Goal: Task Accomplishment & Management: Use online tool/utility

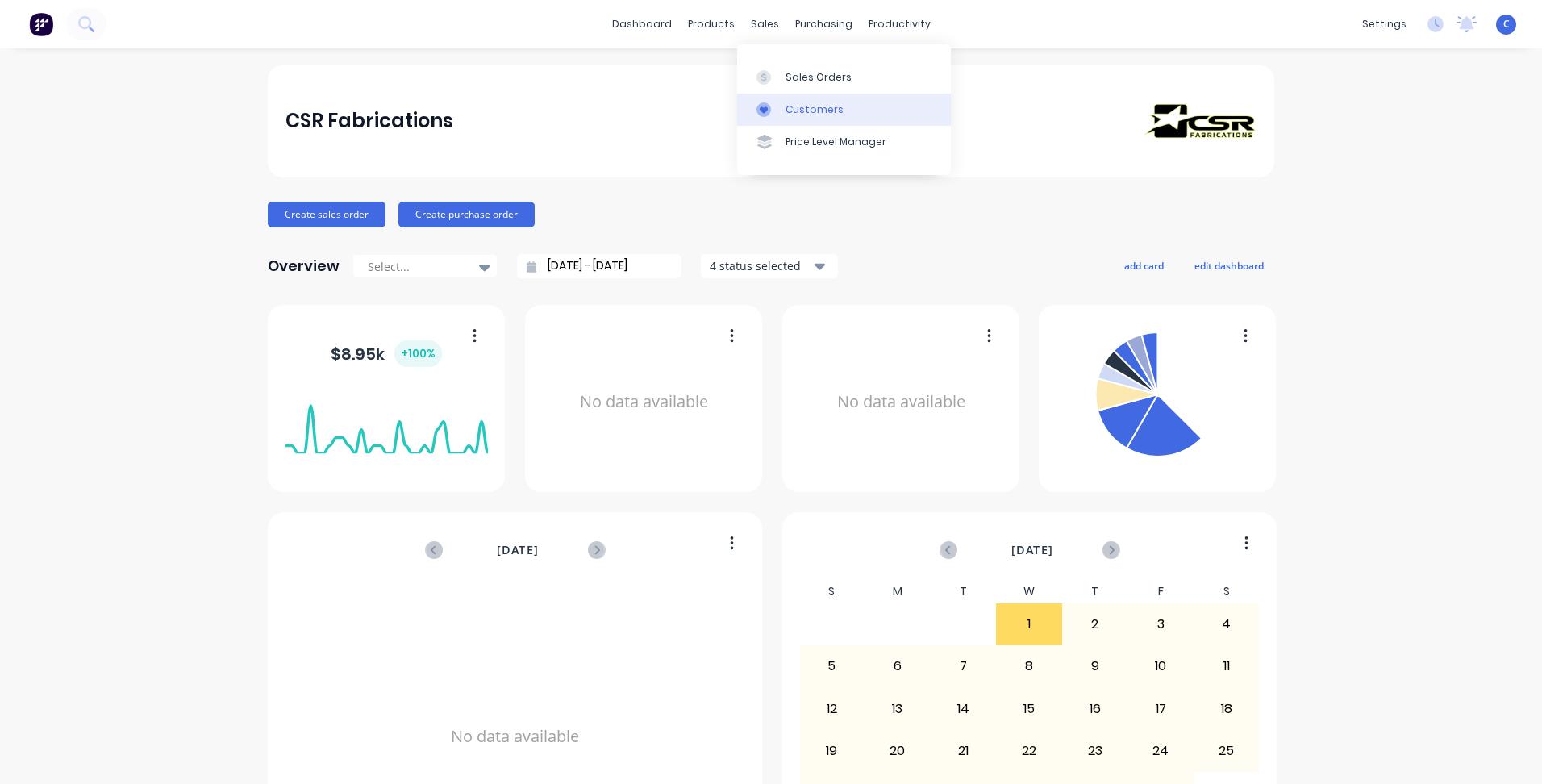
click at [794, 99] on link "Customers" at bounding box center [844, 110] width 214 height 32
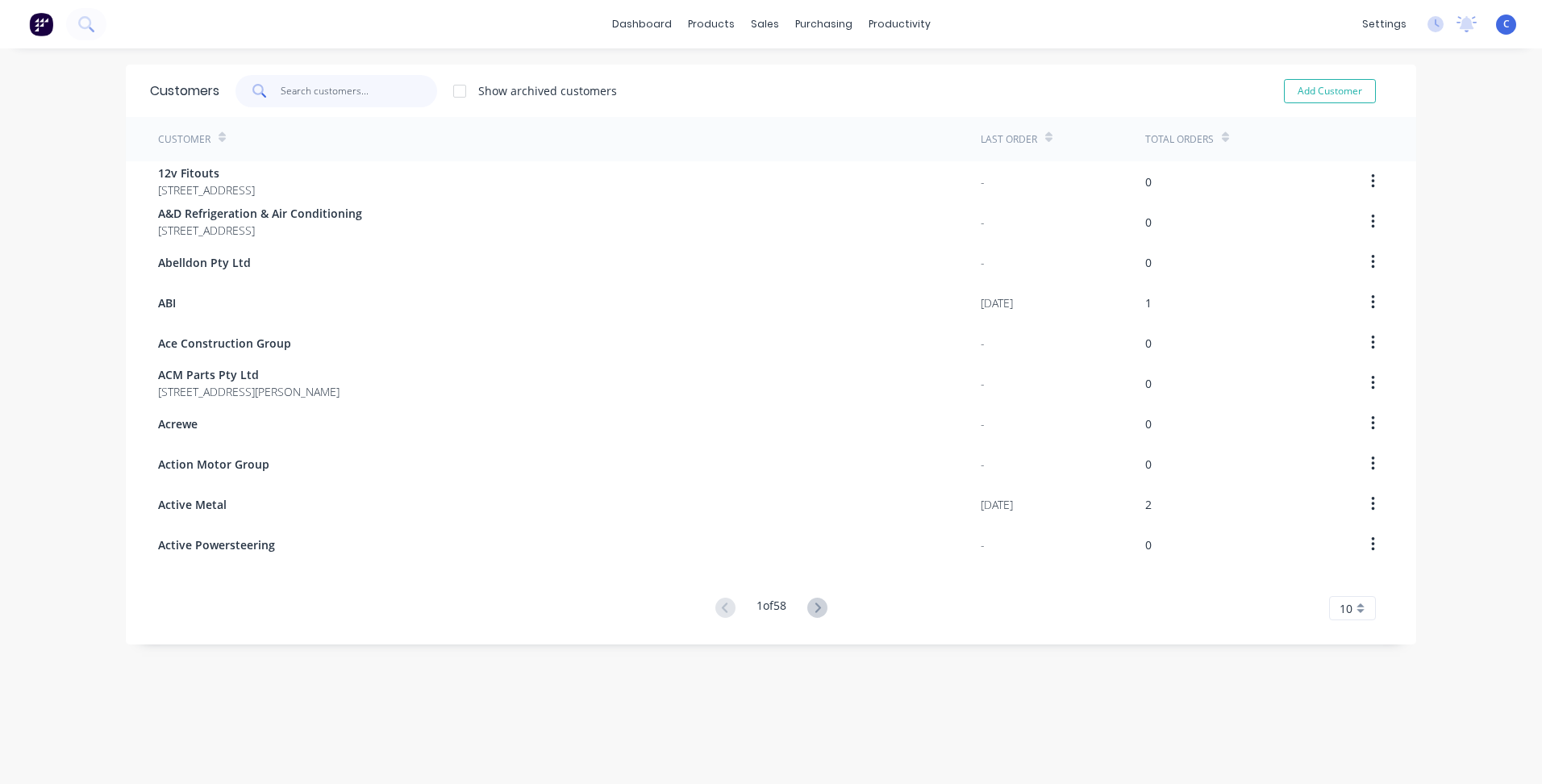
click at [307, 87] on input "text" at bounding box center [359, 91] width 157 height 32
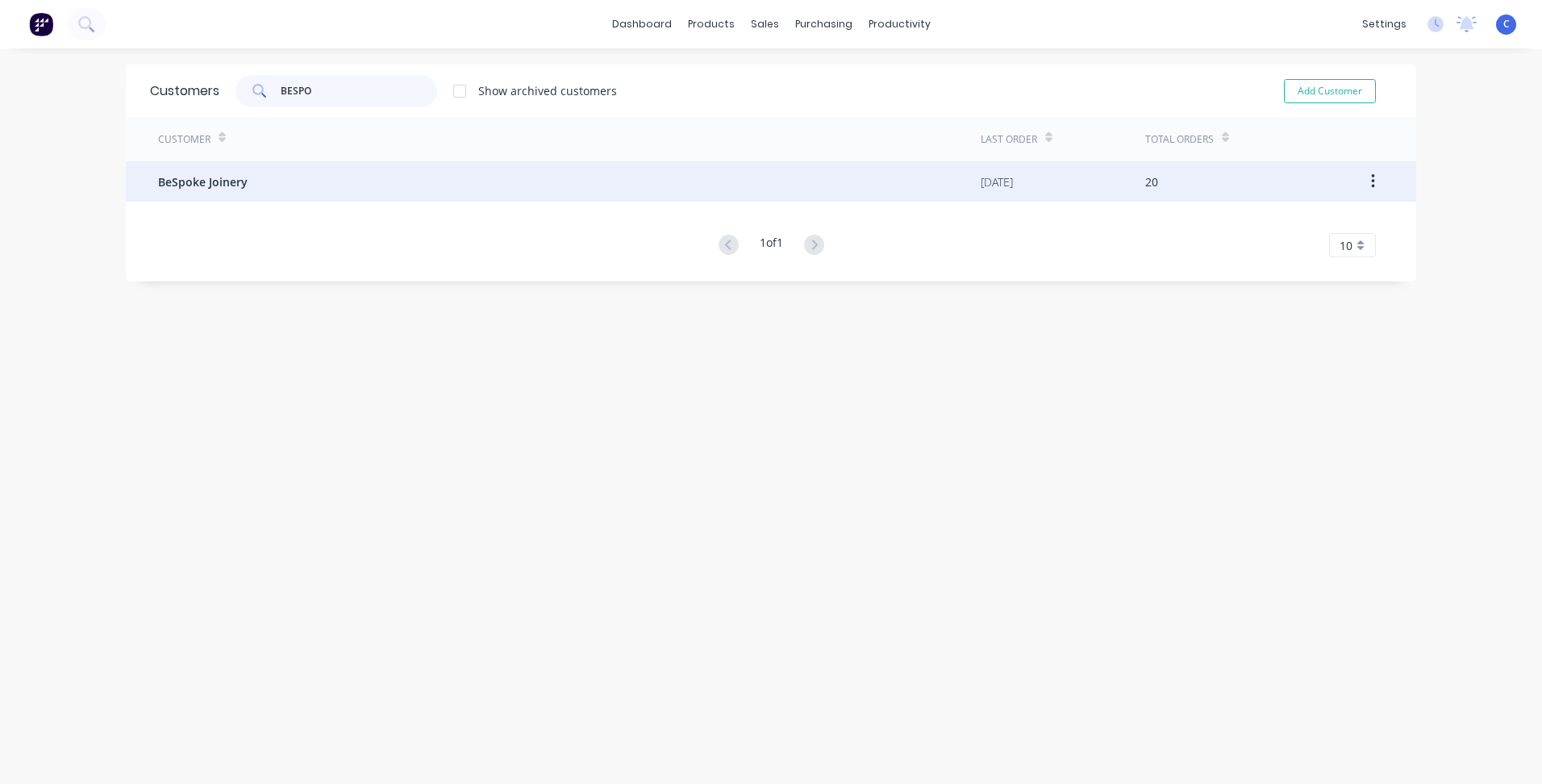
type input "BESPO"
click at [232, 184] on span "BeSpoke Joinery" at bounding box center [203, 182] width 90 height 17
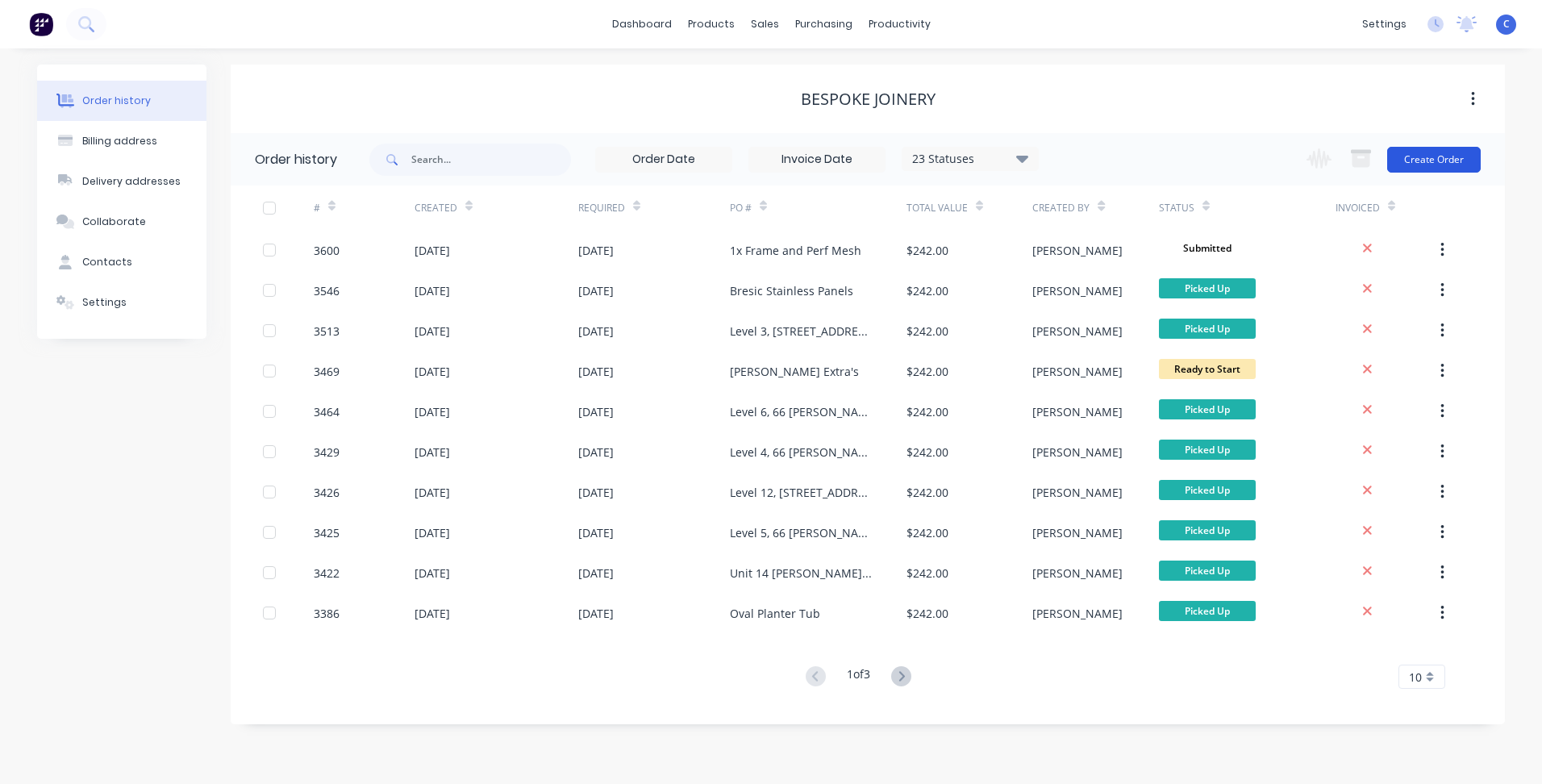
click at [1444, 161] on button "Create Order" at bounding box center [1434, 159] width 94 height 26
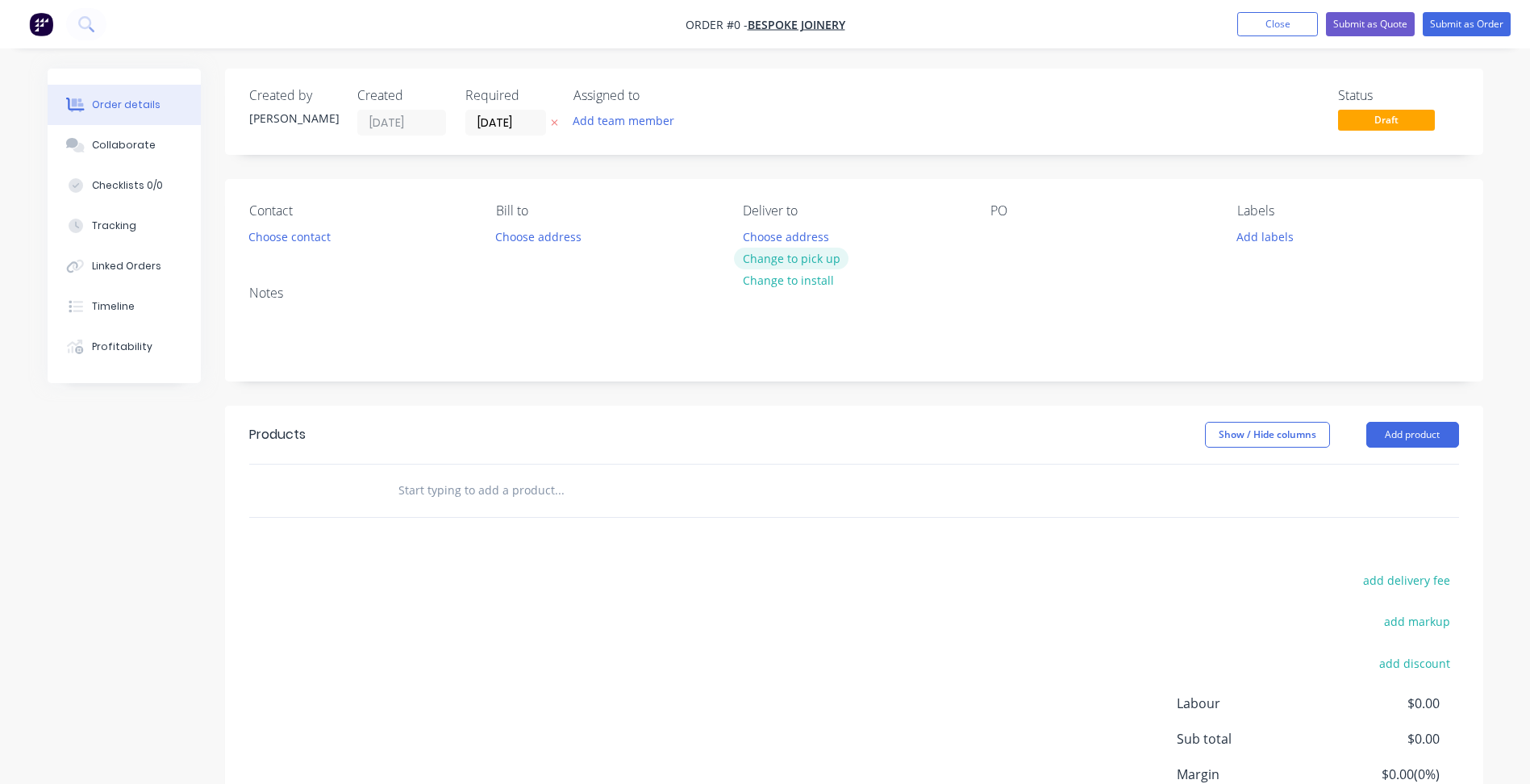
click at [792, 260] on button "Change to pick up" at bounding box center [791, 258] width 115 height 22
click at [996, 233] on div at bounding box center [1003, 237] width 26 height 24
paste div
click at [1269, 235] on button "Add labels" at bounding box center [1266, 236] width 74 height 22
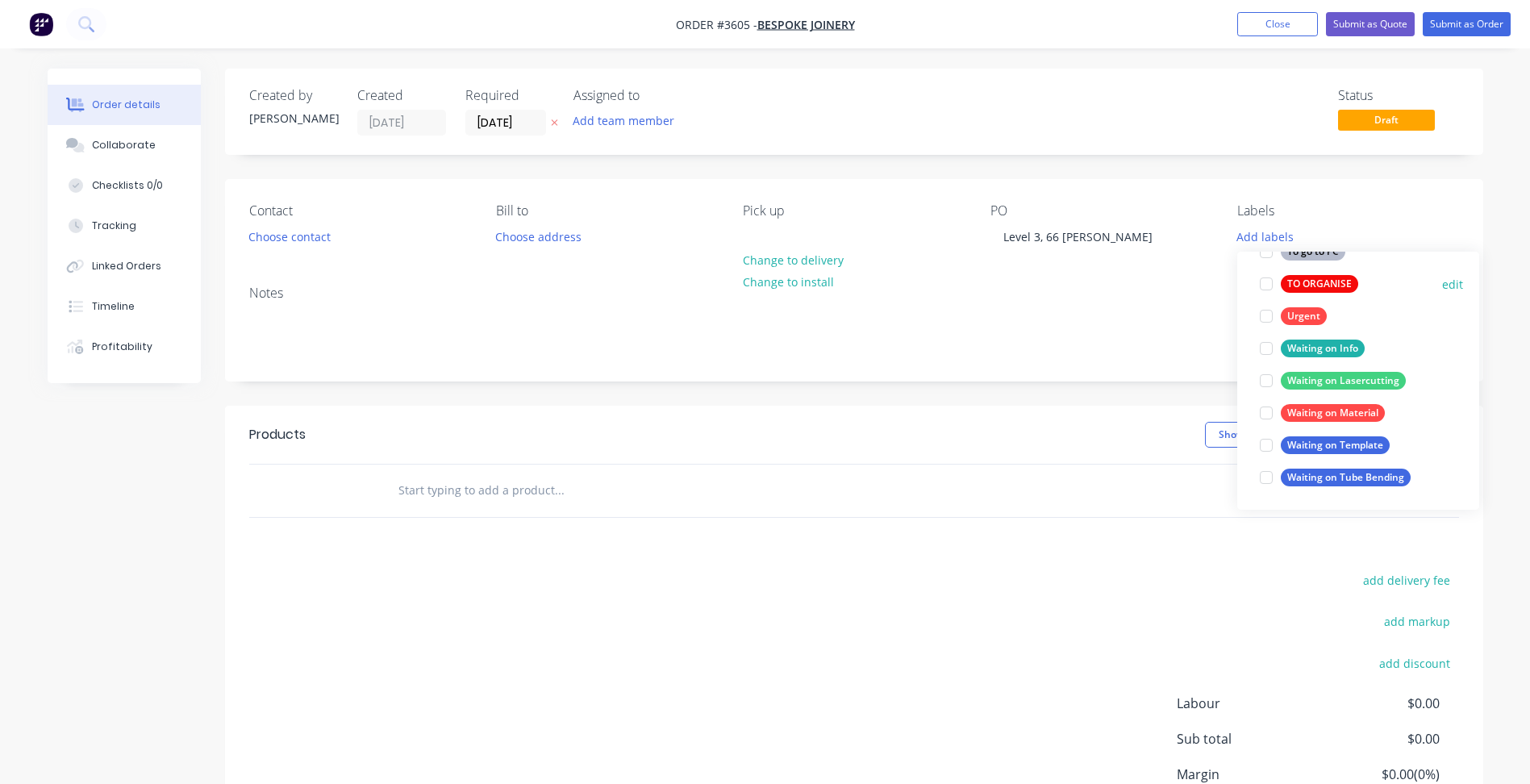
click at [1316, 277] on div "TO ORGANISE" at bounding box center [1320, 283] width 78 height 18
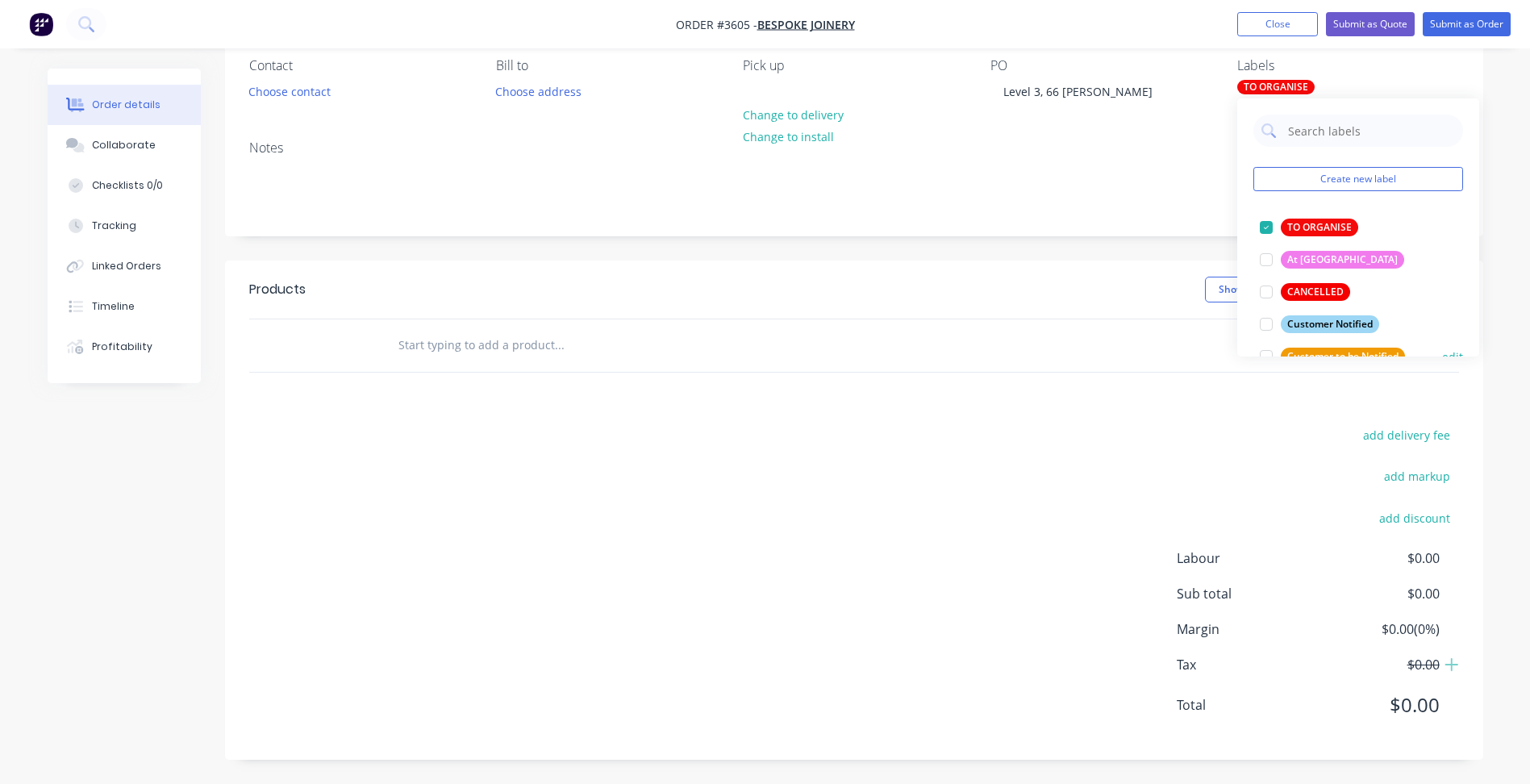
scroll to position [323, 0]
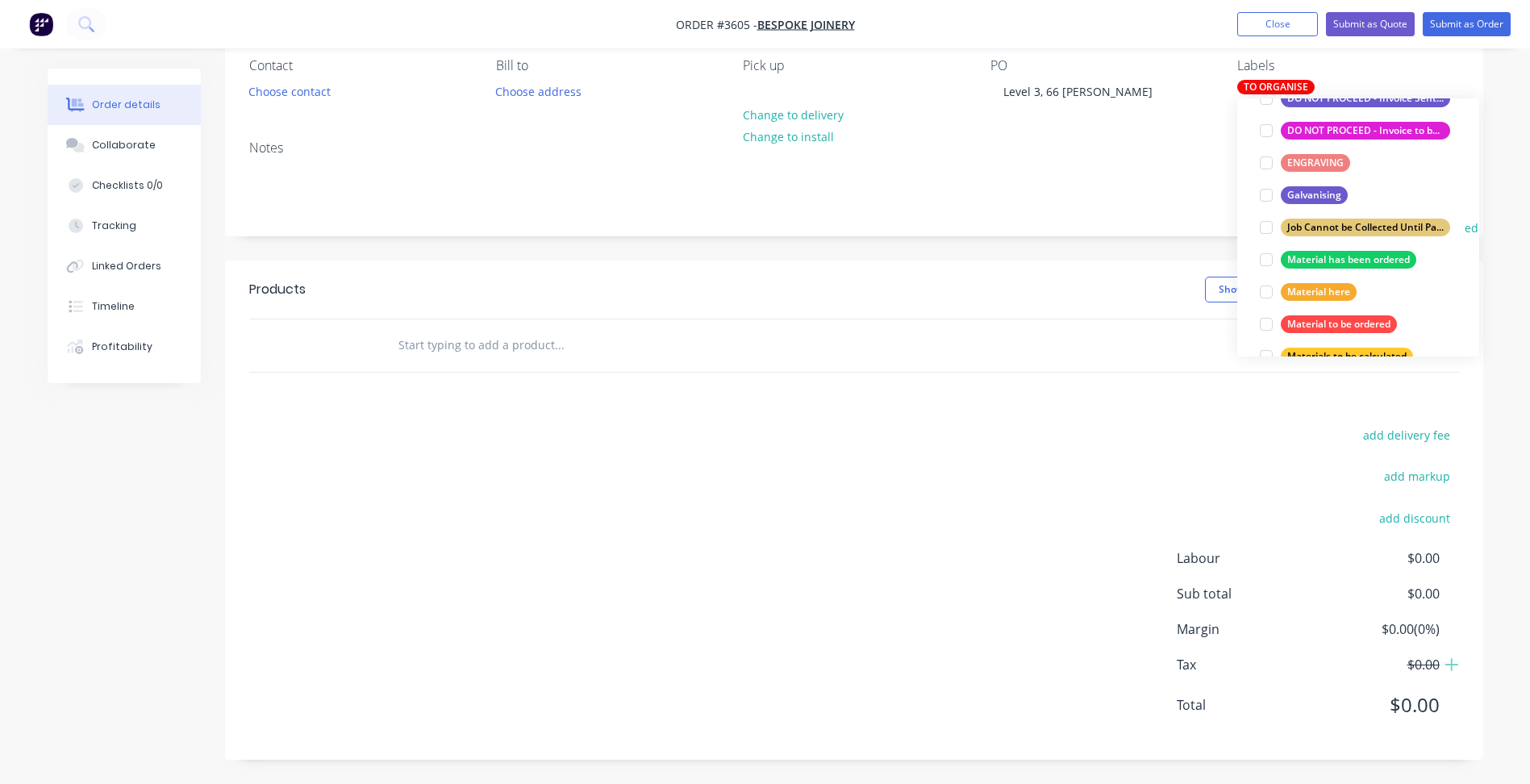
click at [1328, 223] on div "Job Cannot be Collected Until Payment is Received" at bounding box center [1365, 227] width 170 height 18
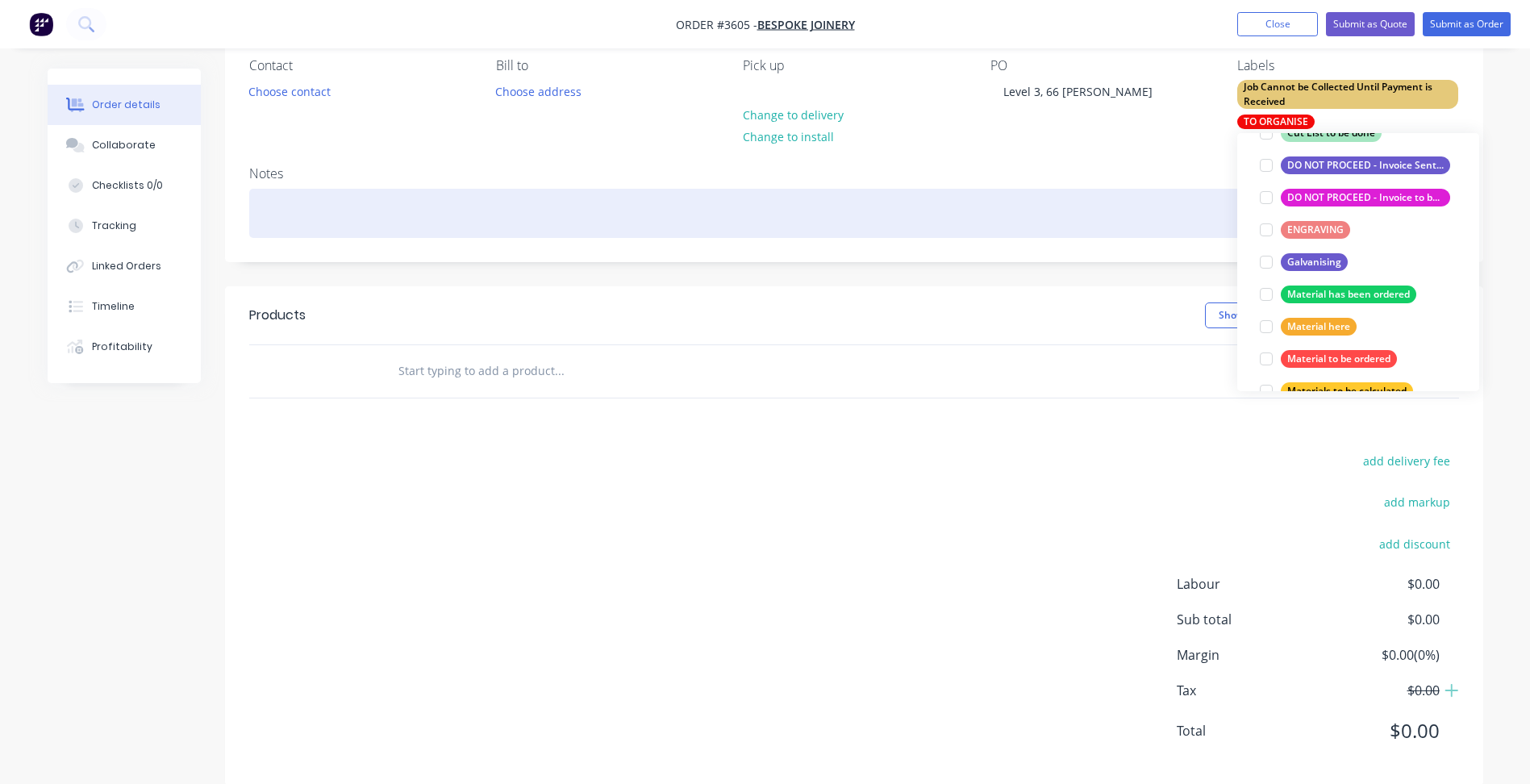
scroll to position [0, 0]
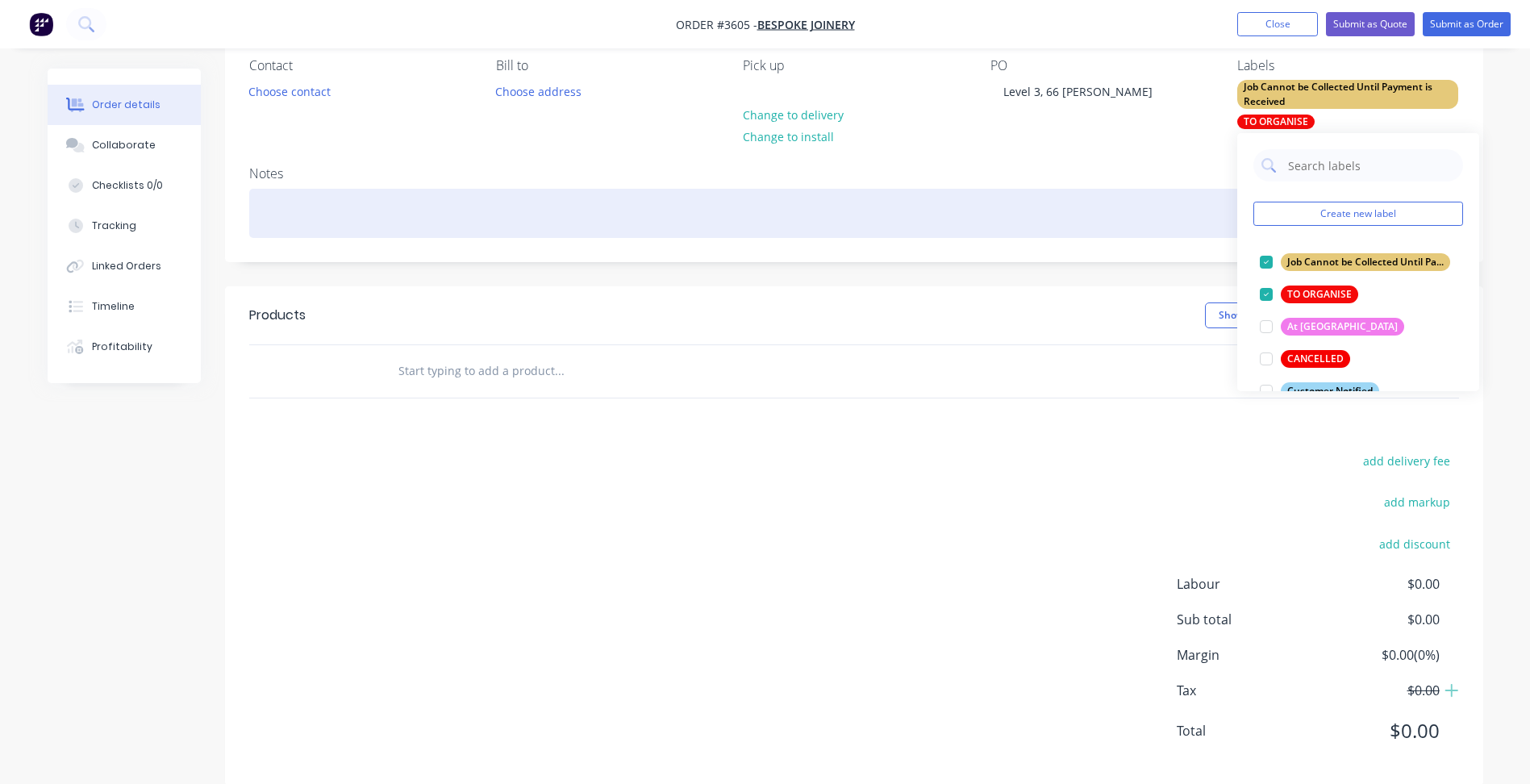
click at [1120, 204] on div at bounding box center [854, 213] width 1210 height 49
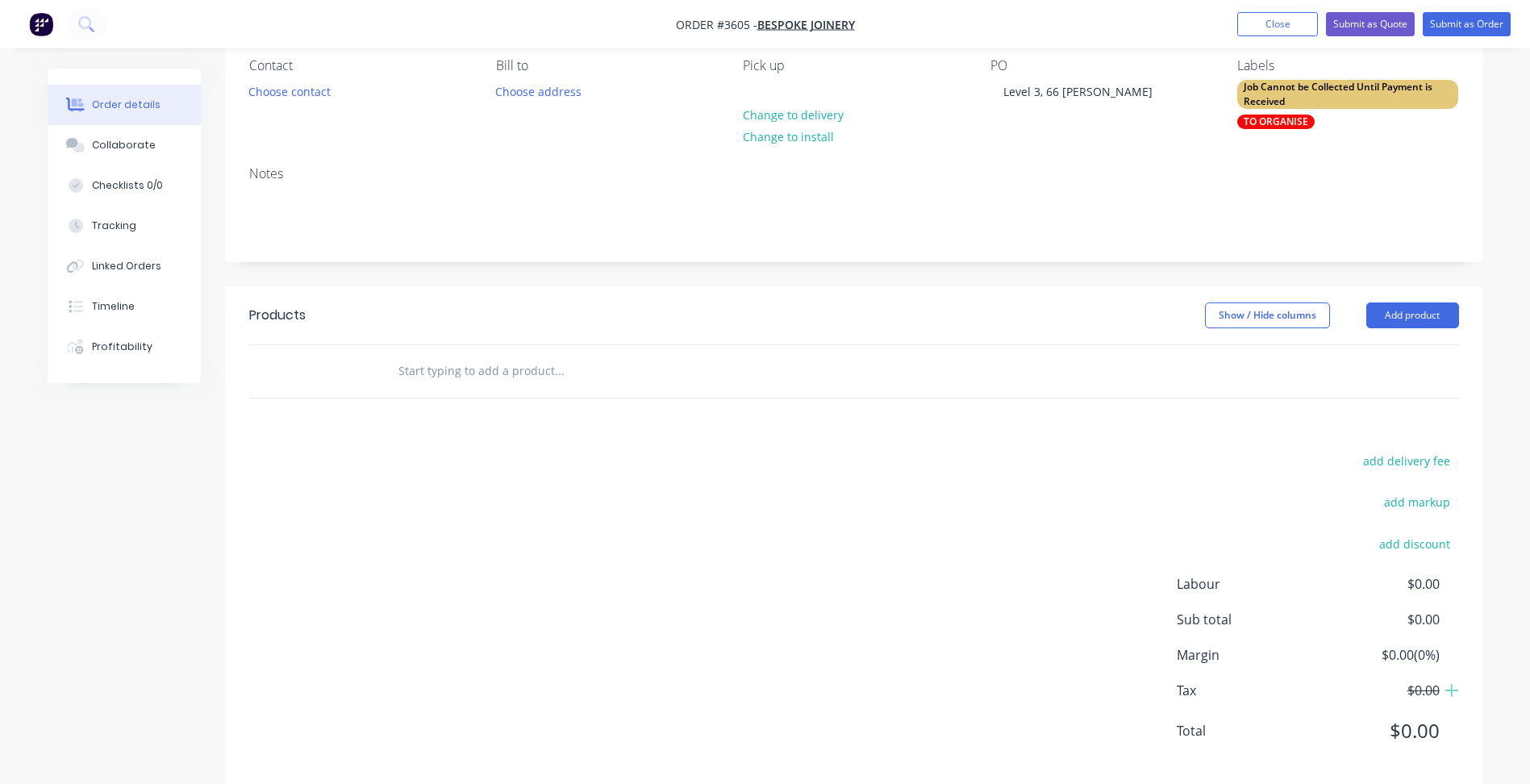
click at [1385, 352] on div at bounding box center [854, 370] width 1210 height 52
click at [1404, 314] on button "Add product" at bounding box center [1413, 314] width 93 height 26
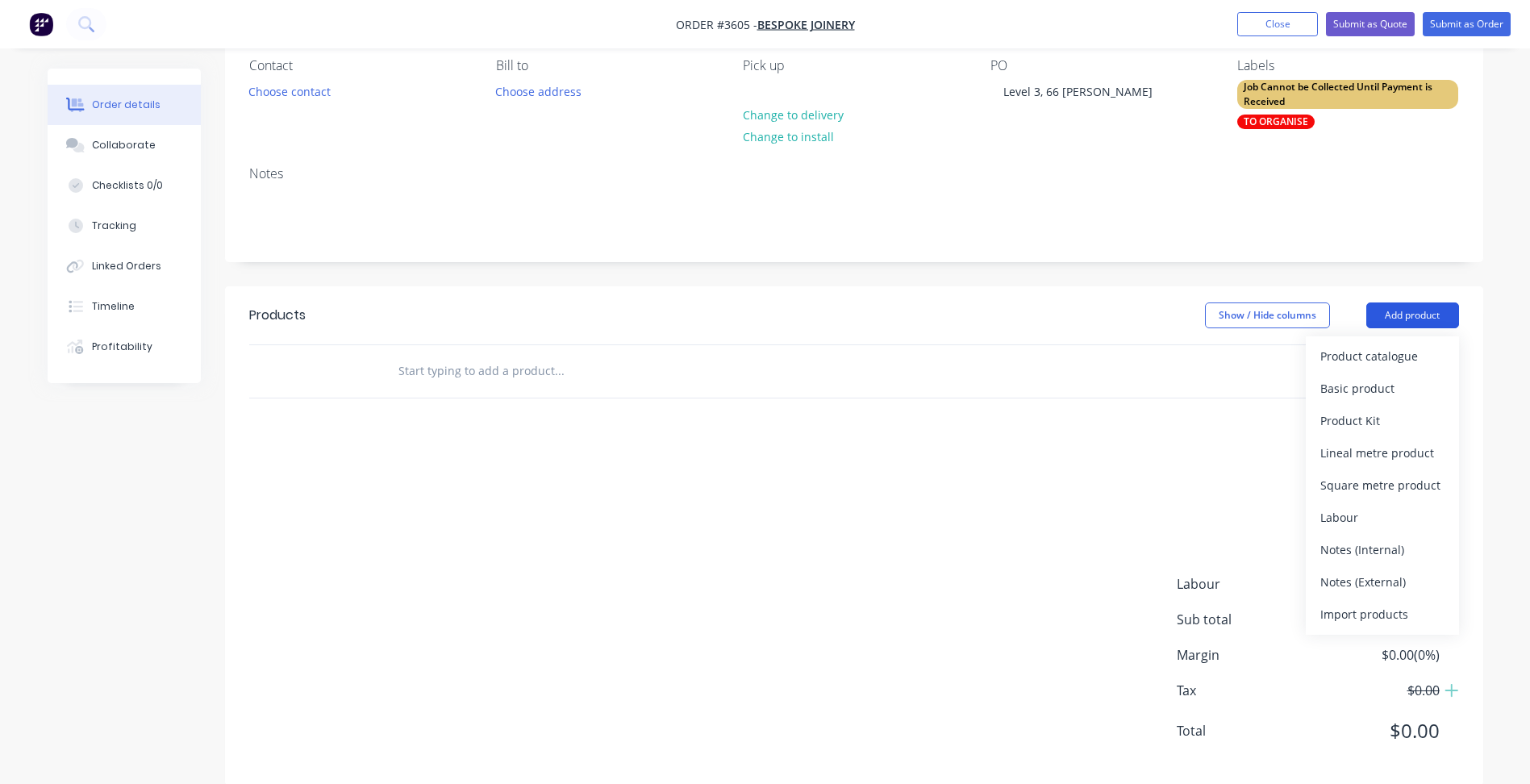
click at [1386, 351] on div "Product catalogue" at bounding box center [1382, 356] width 124 height 24
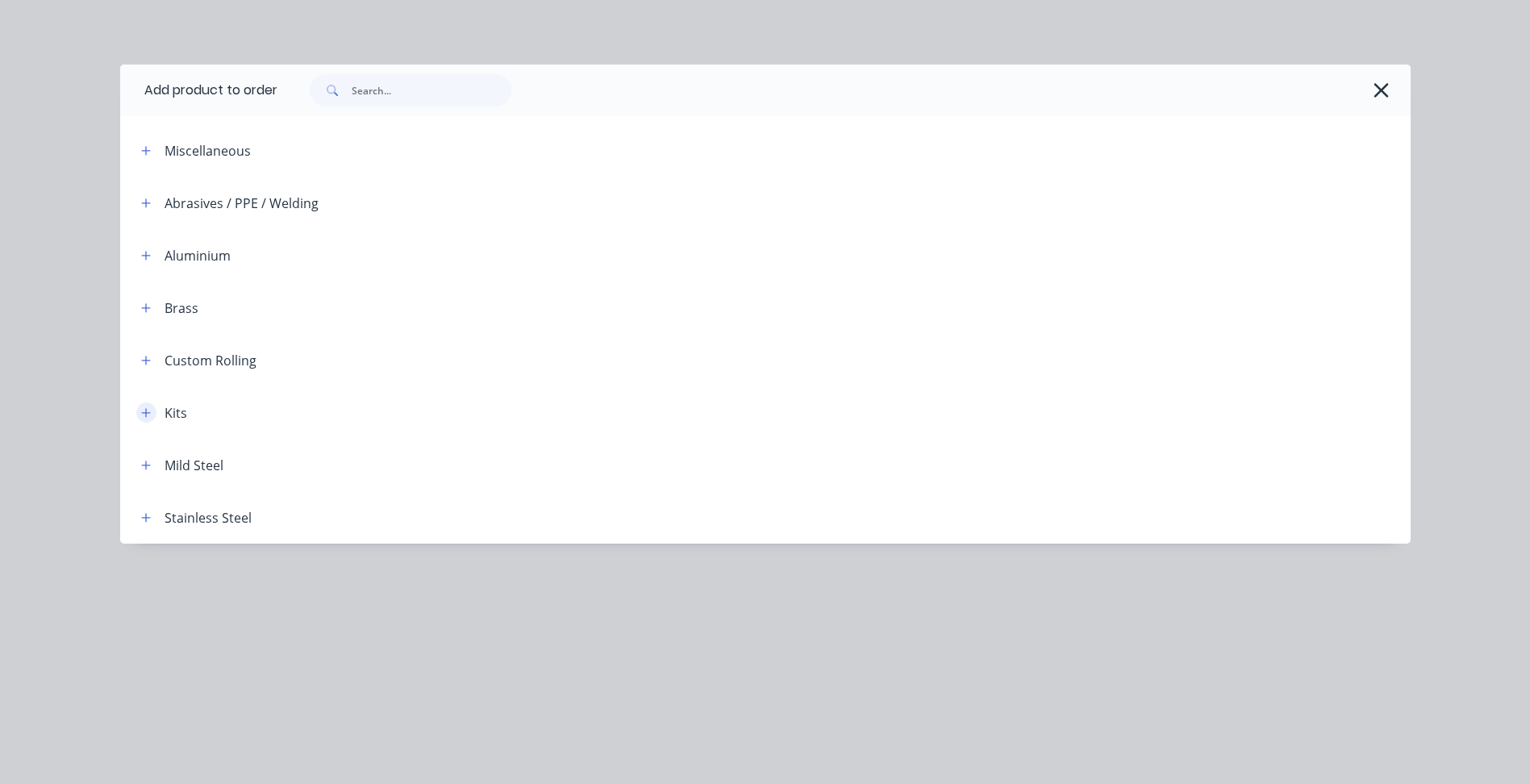
click at [150, 416] on icon "button" at bounding box center [146, 413] width 9 height 11
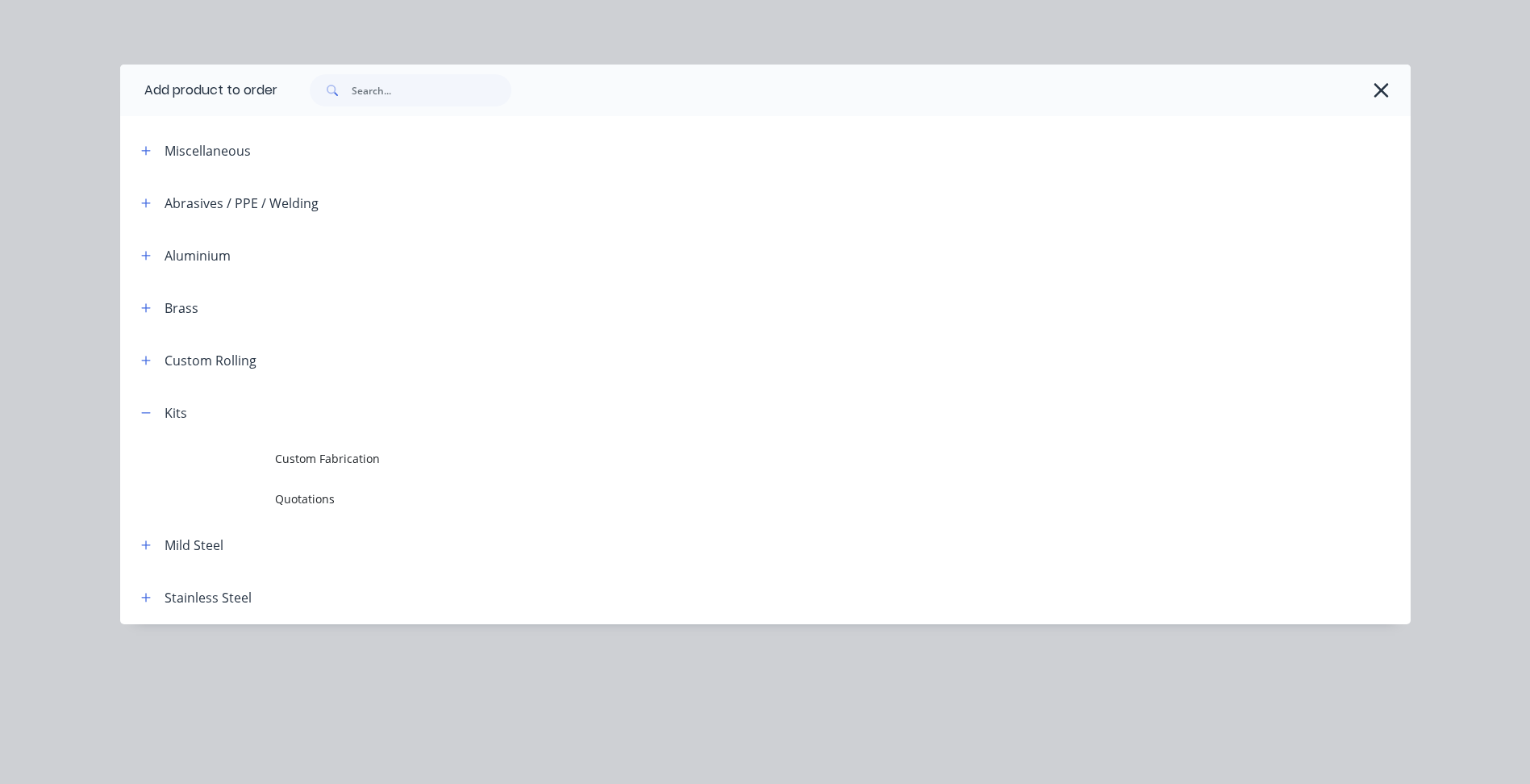
click at [283, 435] on header "Kits" at bounding box center [765, 412] width 1290 height 52
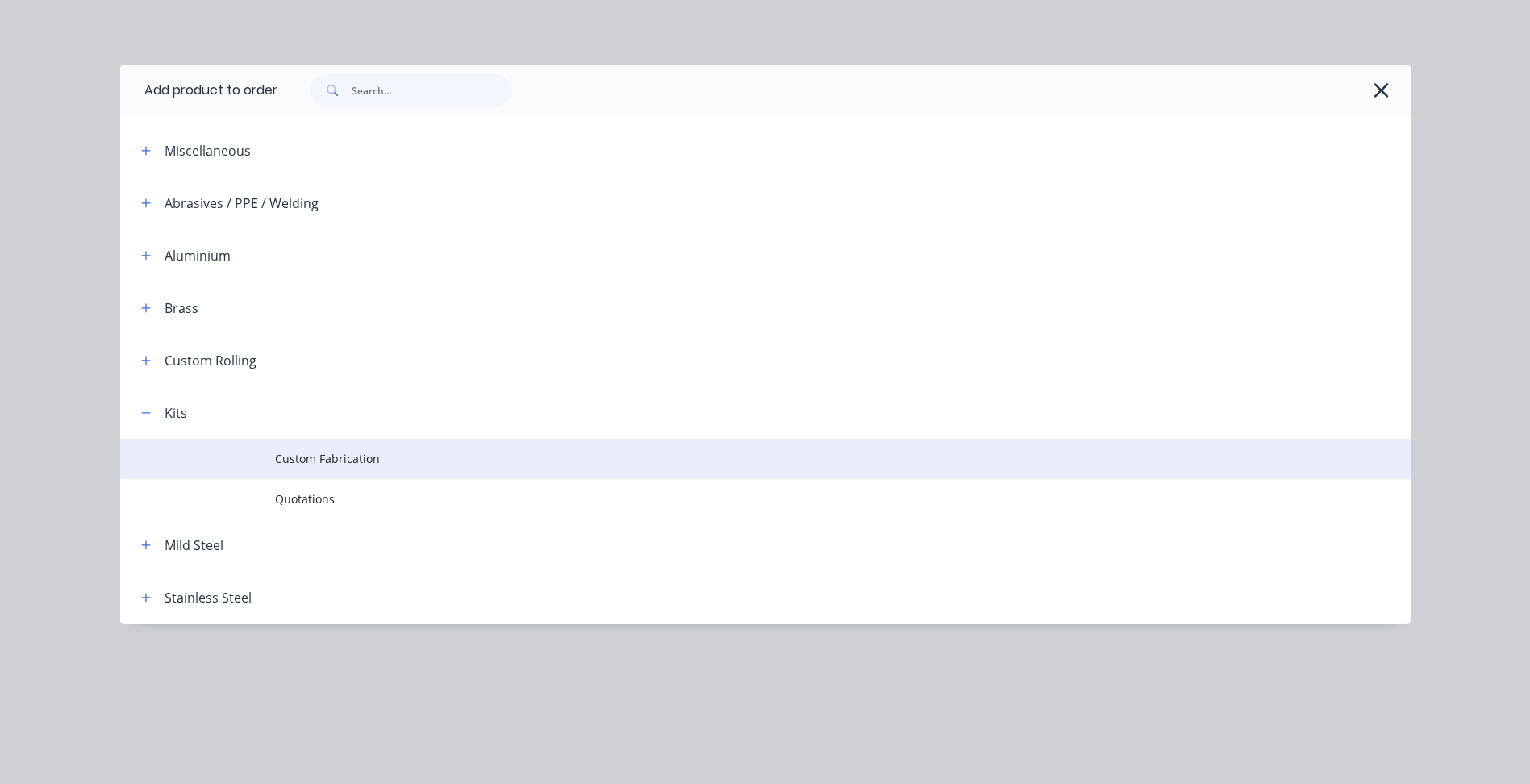
click at [375, 458] on span "Custom Fabrication" at bounding box center [729, 458] width 909 height 17
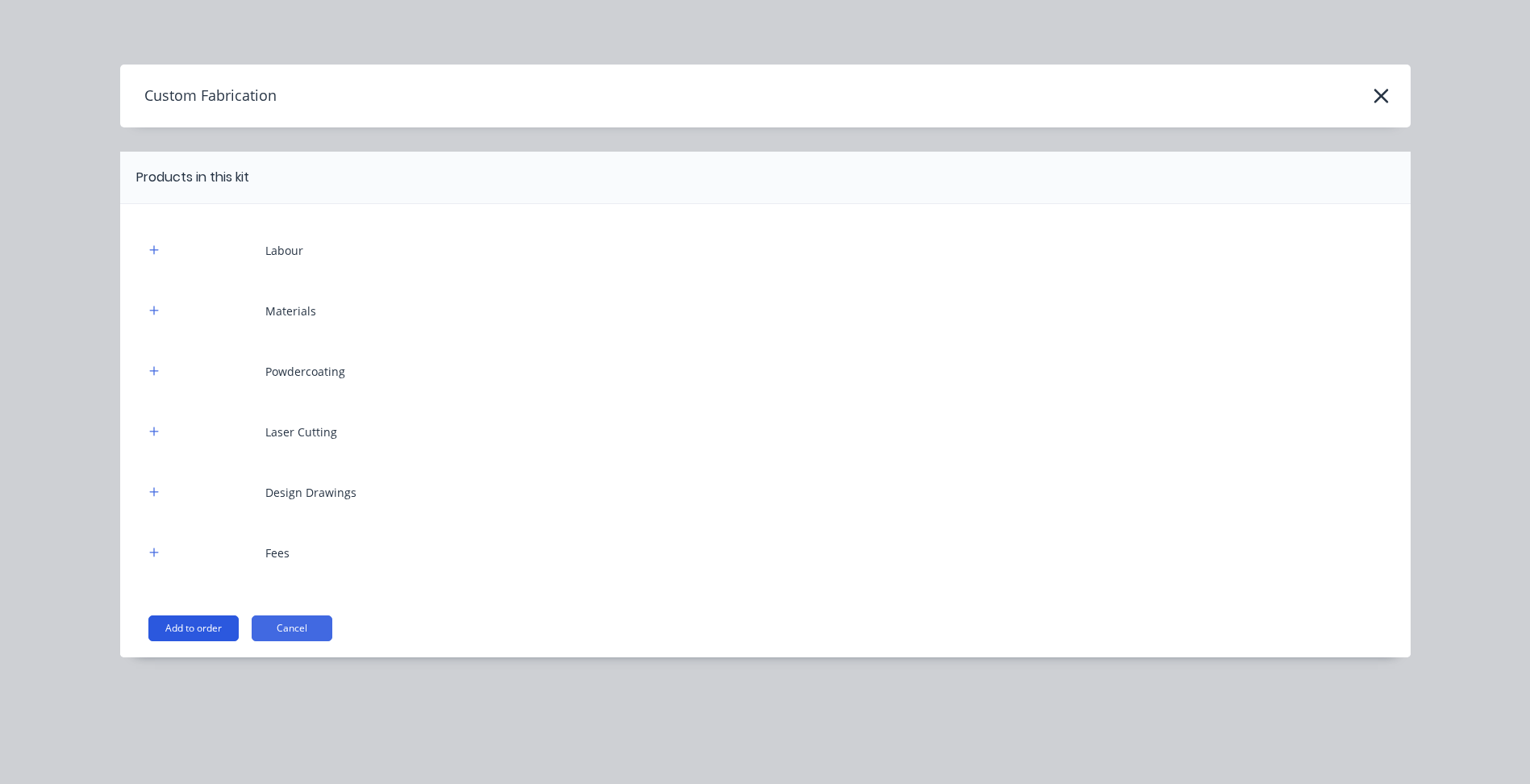
click at [217, 628] on button "Add to order" at bounding box center [193, 628] width 90 height 26
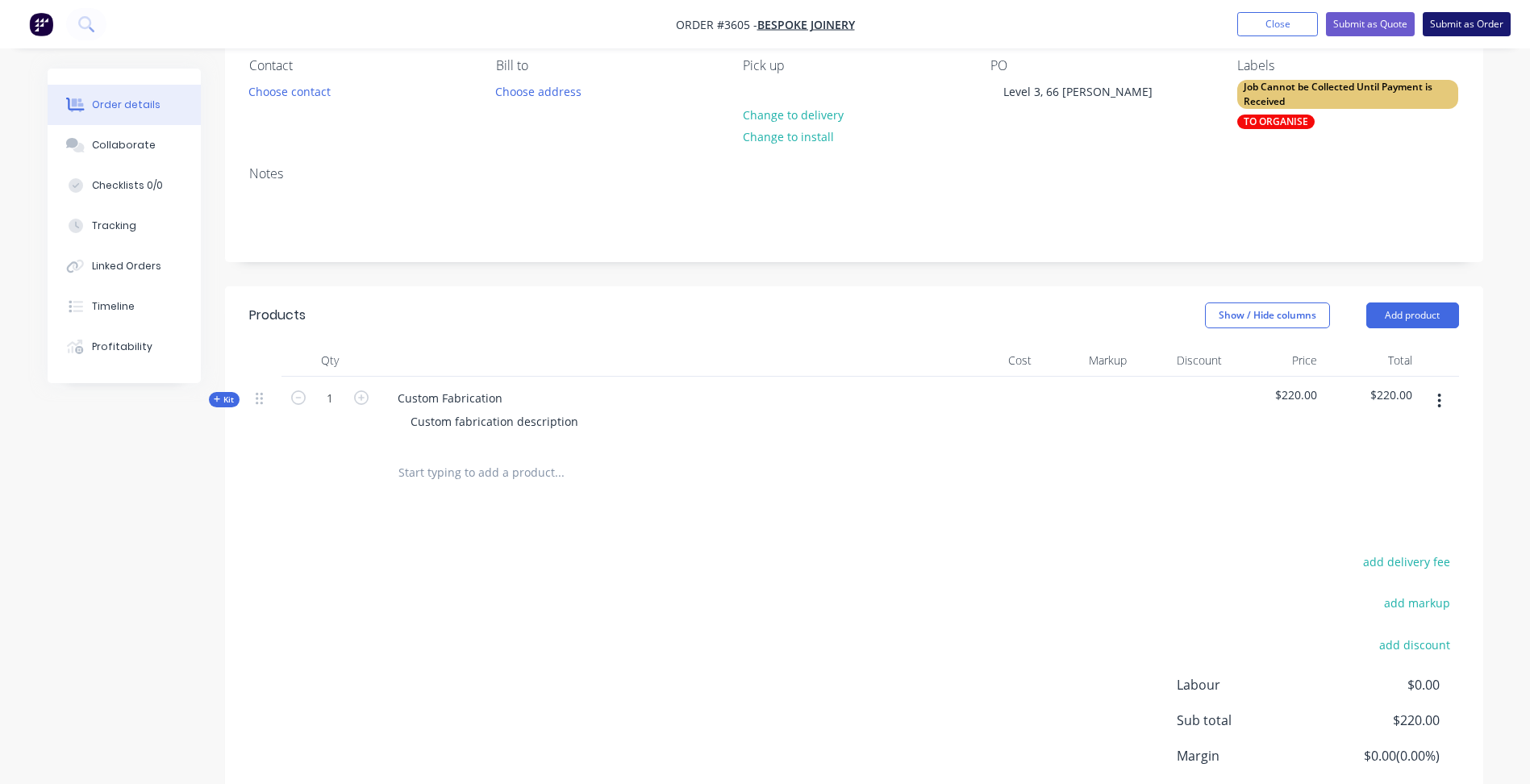
click at [1479, 27] on button "Submit as Order" at bounding box center [1467, 25] width 88 height 25
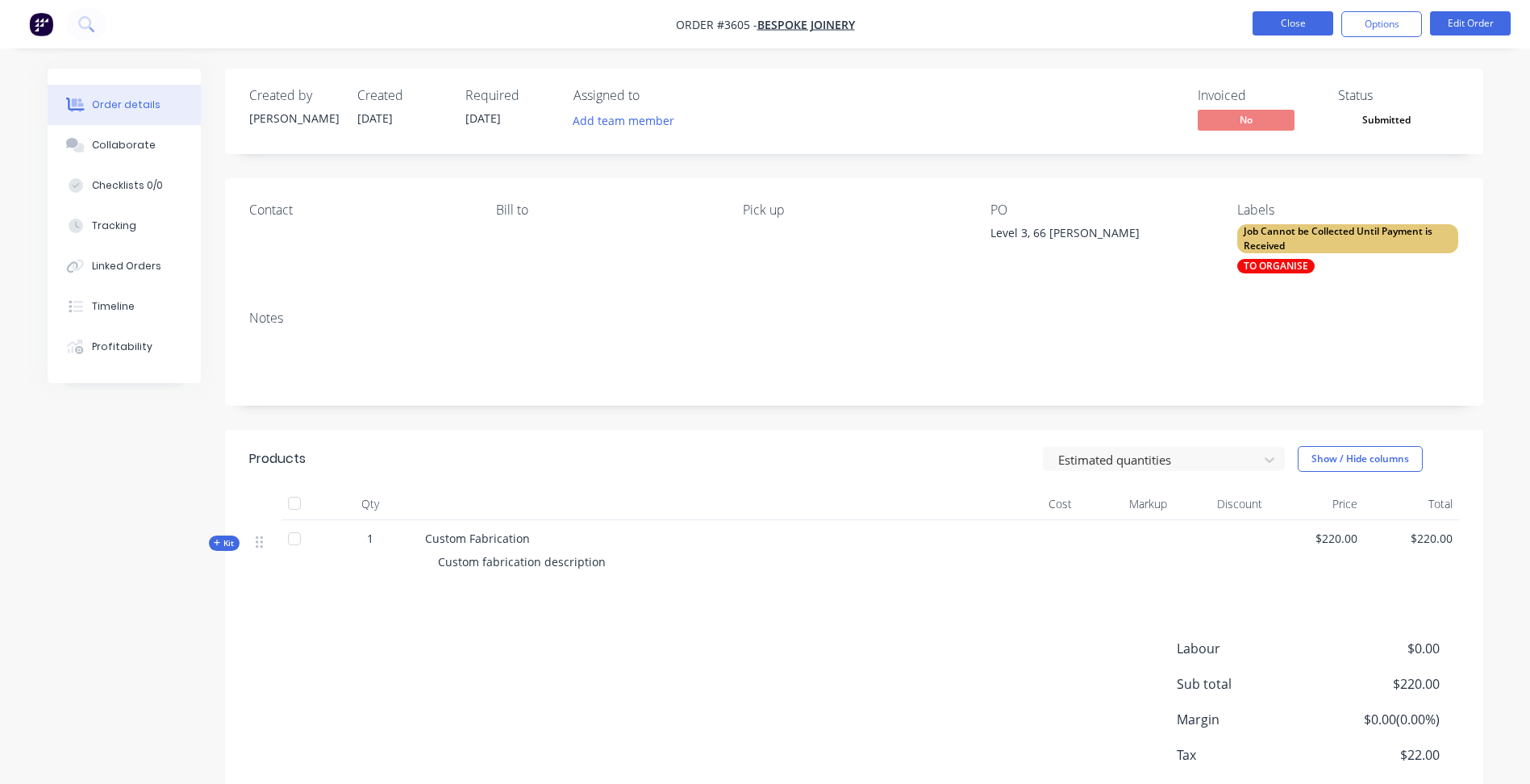
click at [1282, 27] on button "Close" at bounding box center [1292, 24] width 81 height 25
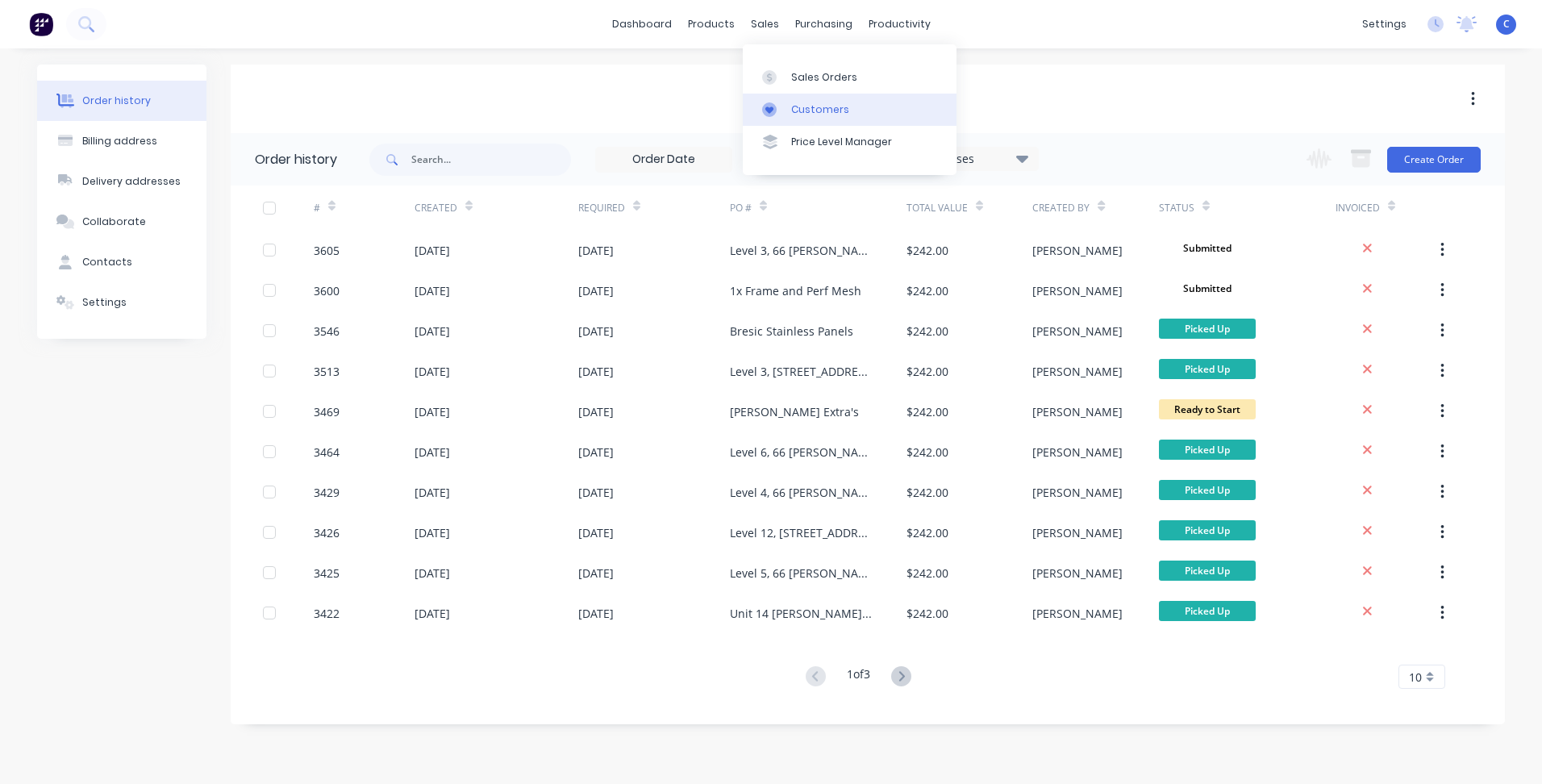
click at [826, 110] on div "Customers" at bounding box center [819, 109] width 58 height 14
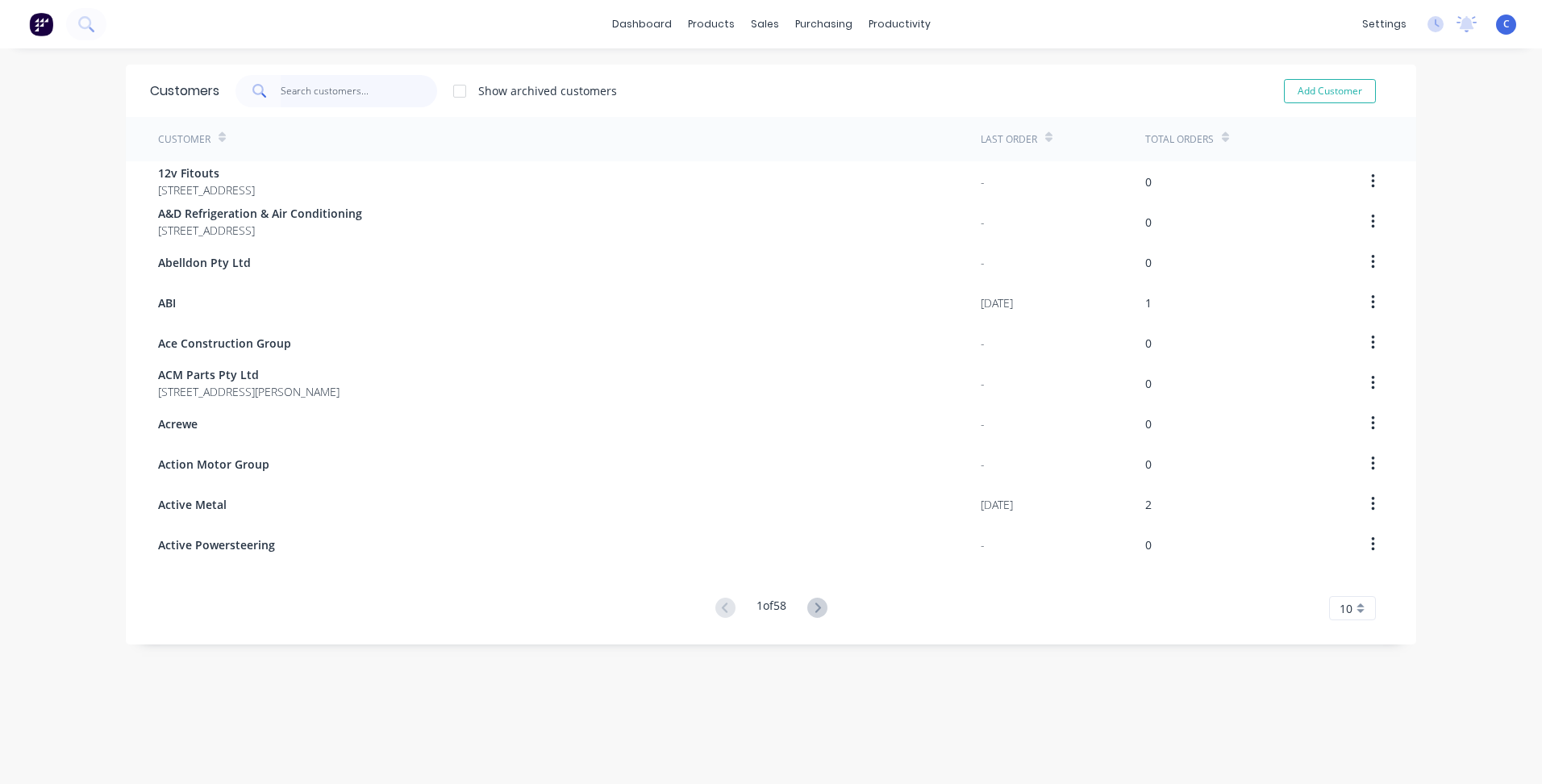
click at [336, 88] on input "text" at bounding box center [359, 91] width 157 height 32
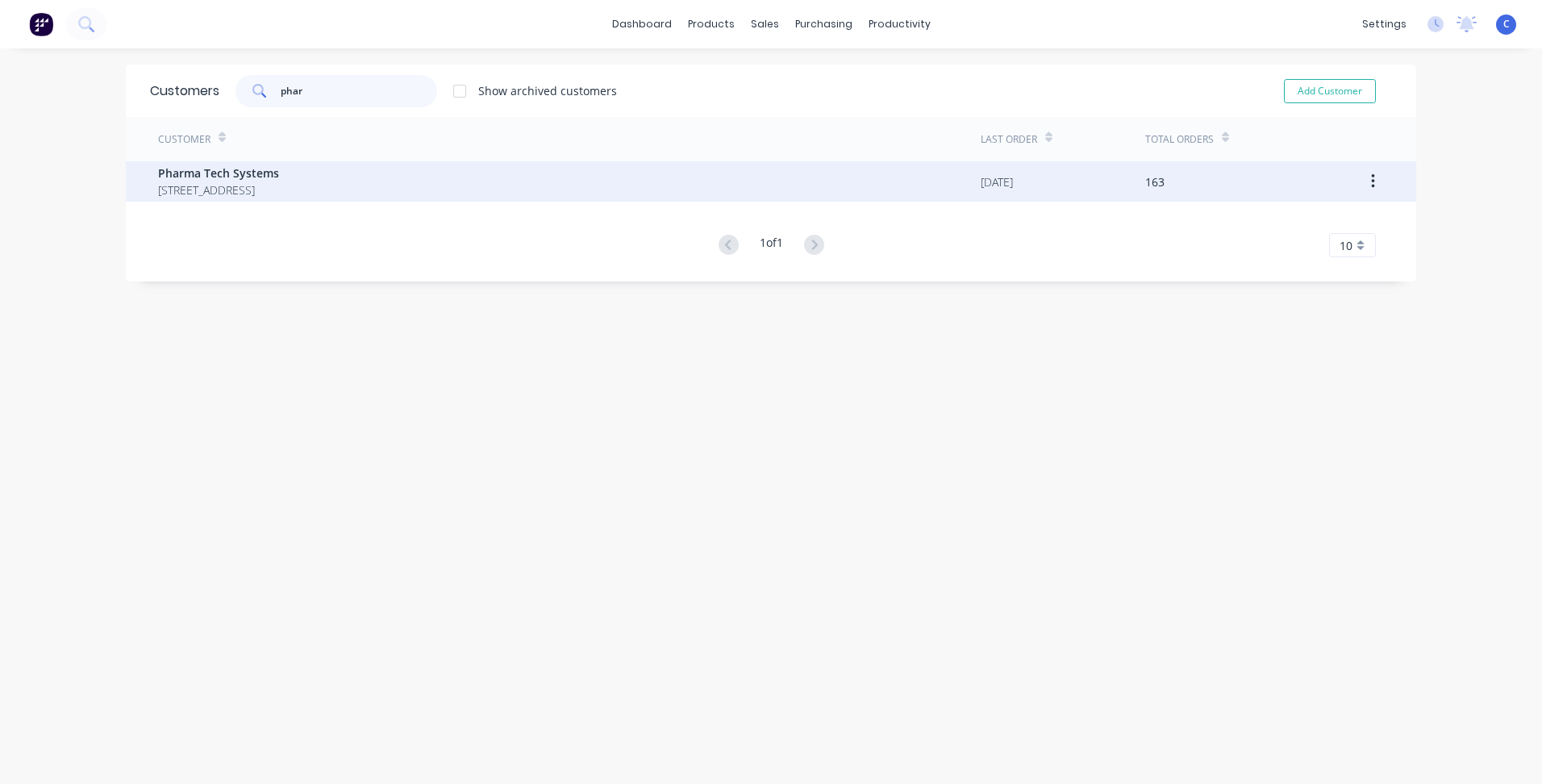
type input "phar"
click at [259, 188] on span "[STREET_ADDRESS]" at bounding box center [219, 190] width 121 height 17
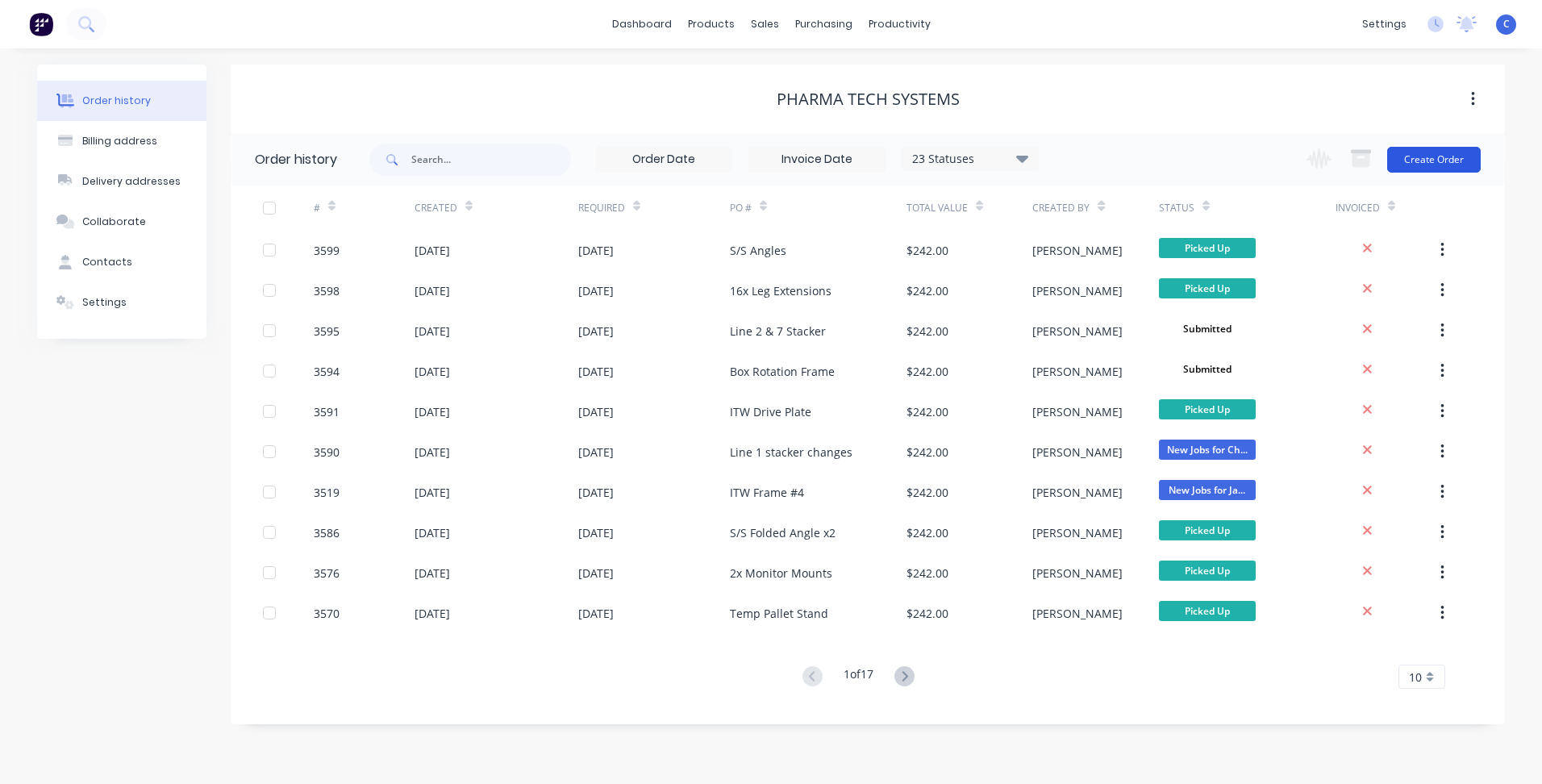
click at [1424, 160] on button "Create Order" at bounding box center [1434, 159] width 94 height 26
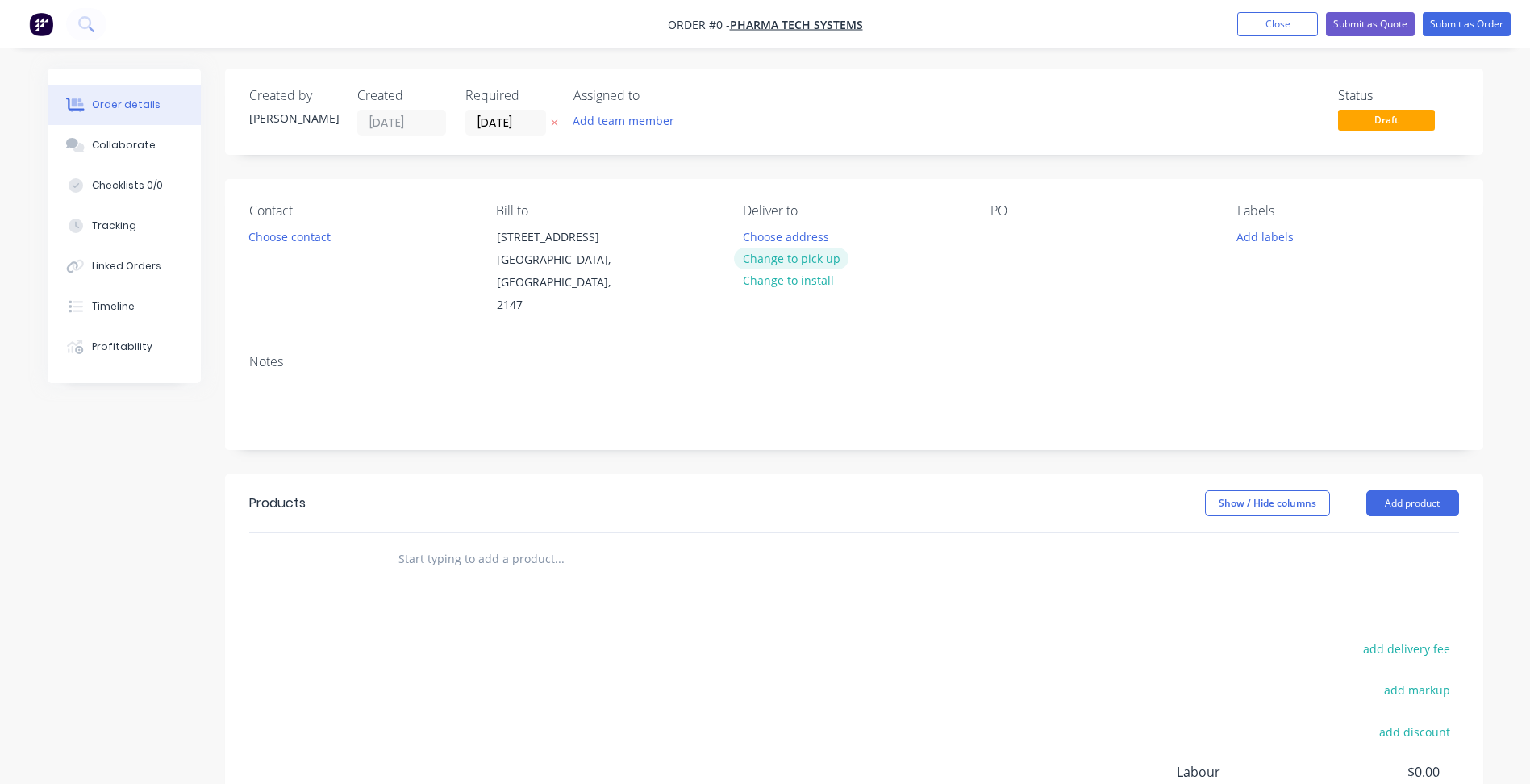
click at [797, 262] on button "Change to pick up" at bounding box center [791, 258] width 115 height 22
click at [1005, 234] on div at bounding box center [1003, 237] width 26 height 24
paste div
click at [1270, 236] on button "Add labels" at bounding box center [1266, 236] width 74 height 22
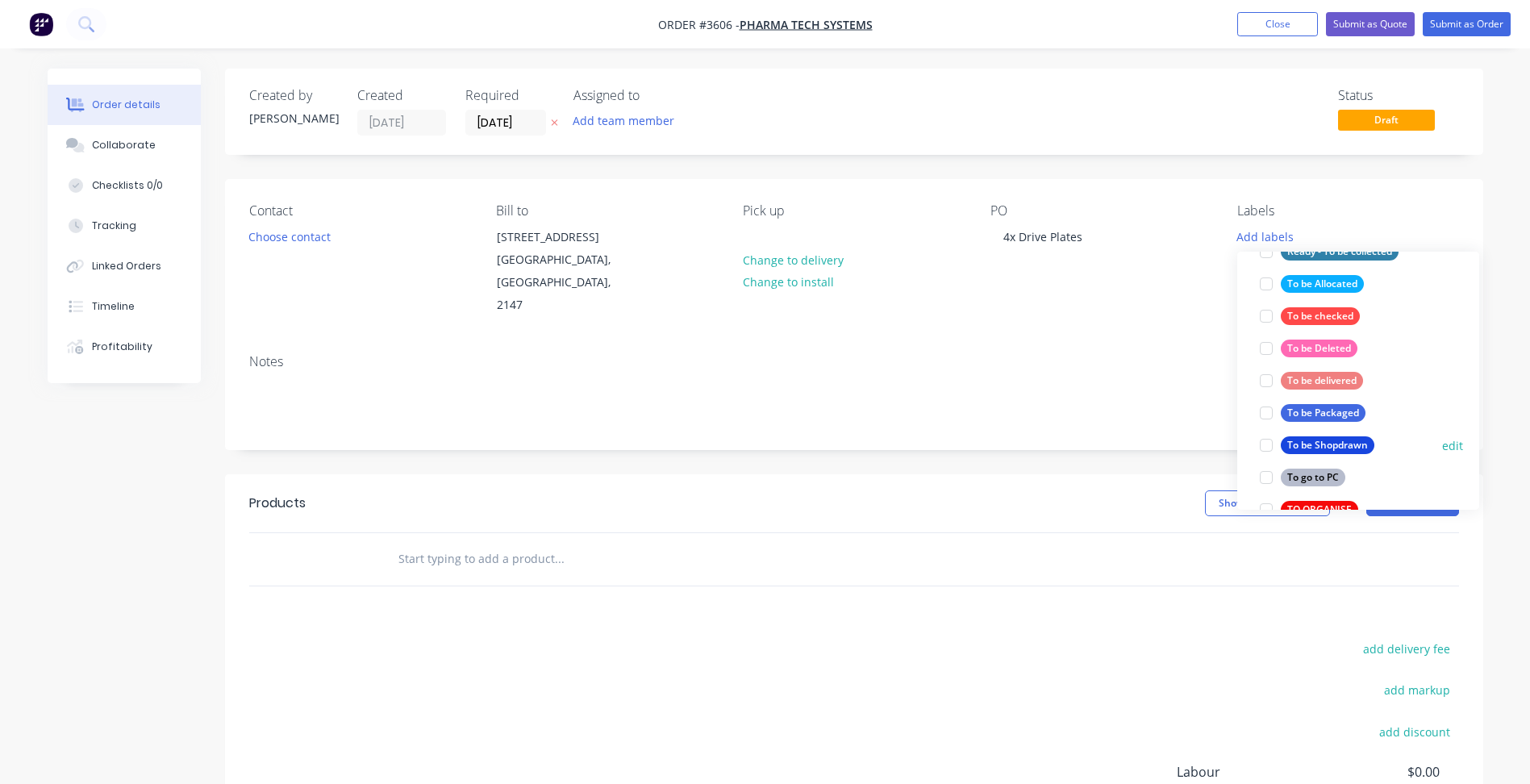
scroll to position [725, 0]
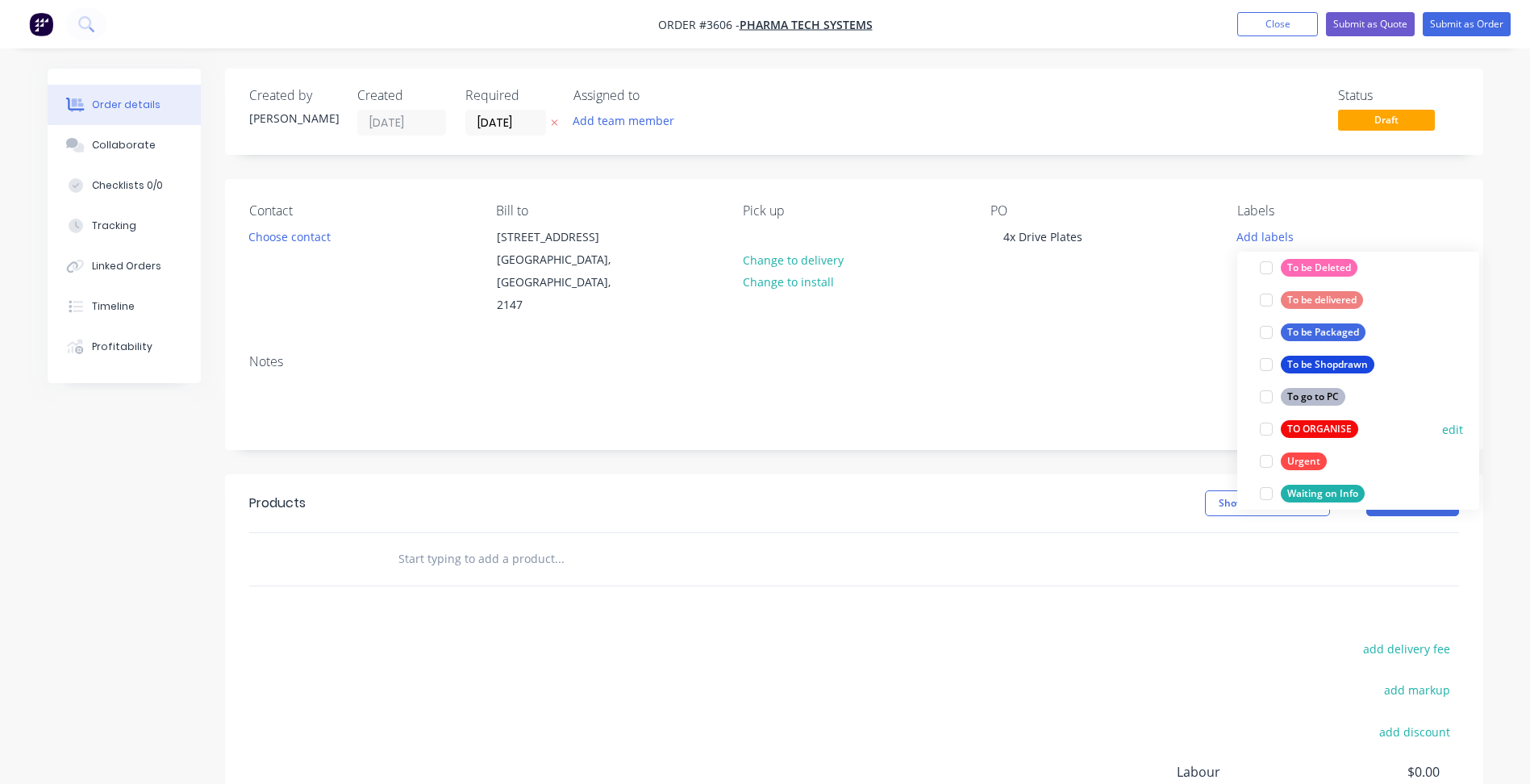
click at [1336, 426] on div "TO ORGANISE" at bounding box center [1320, 429] width 78 height 18
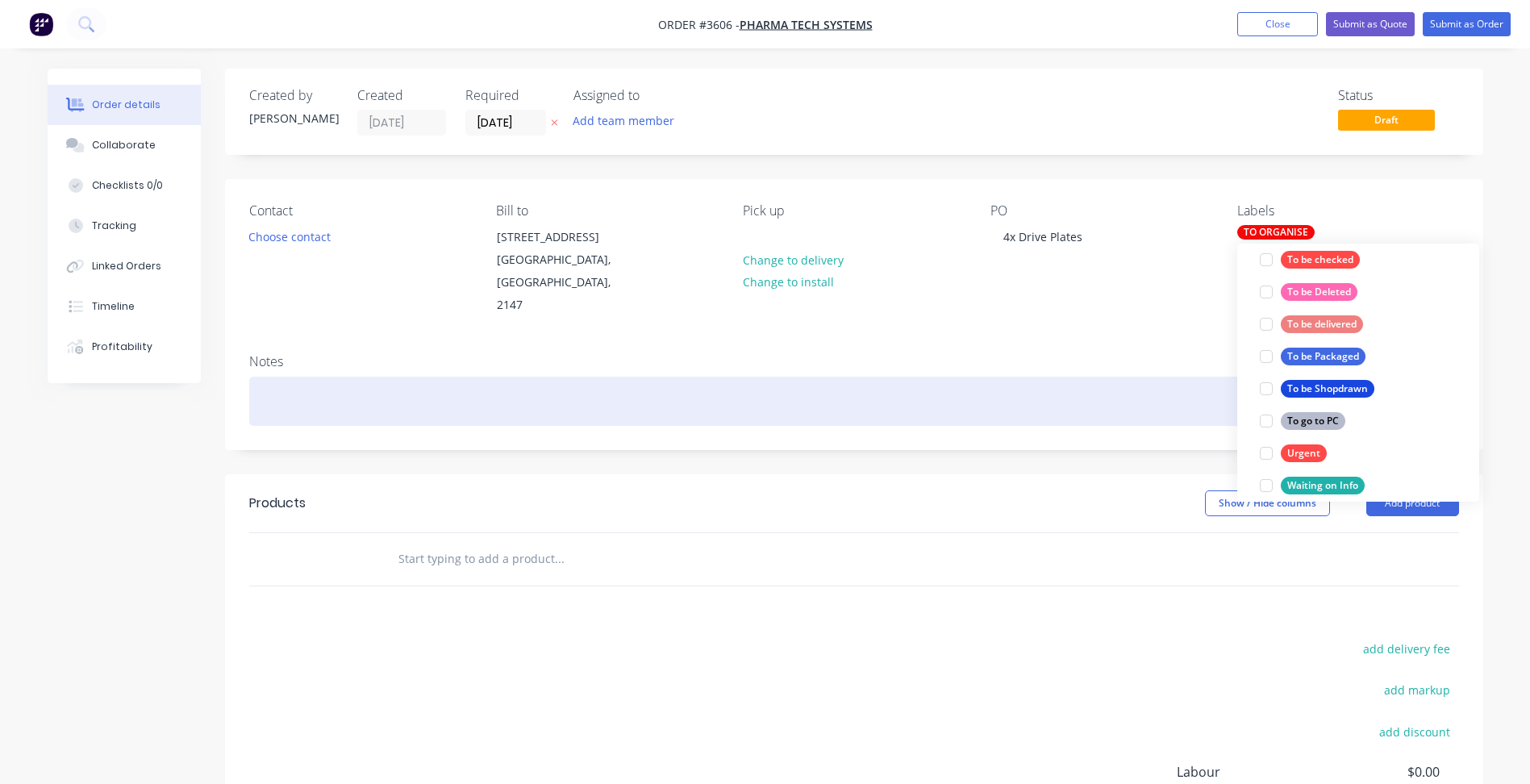
scroll to position [0, 0]
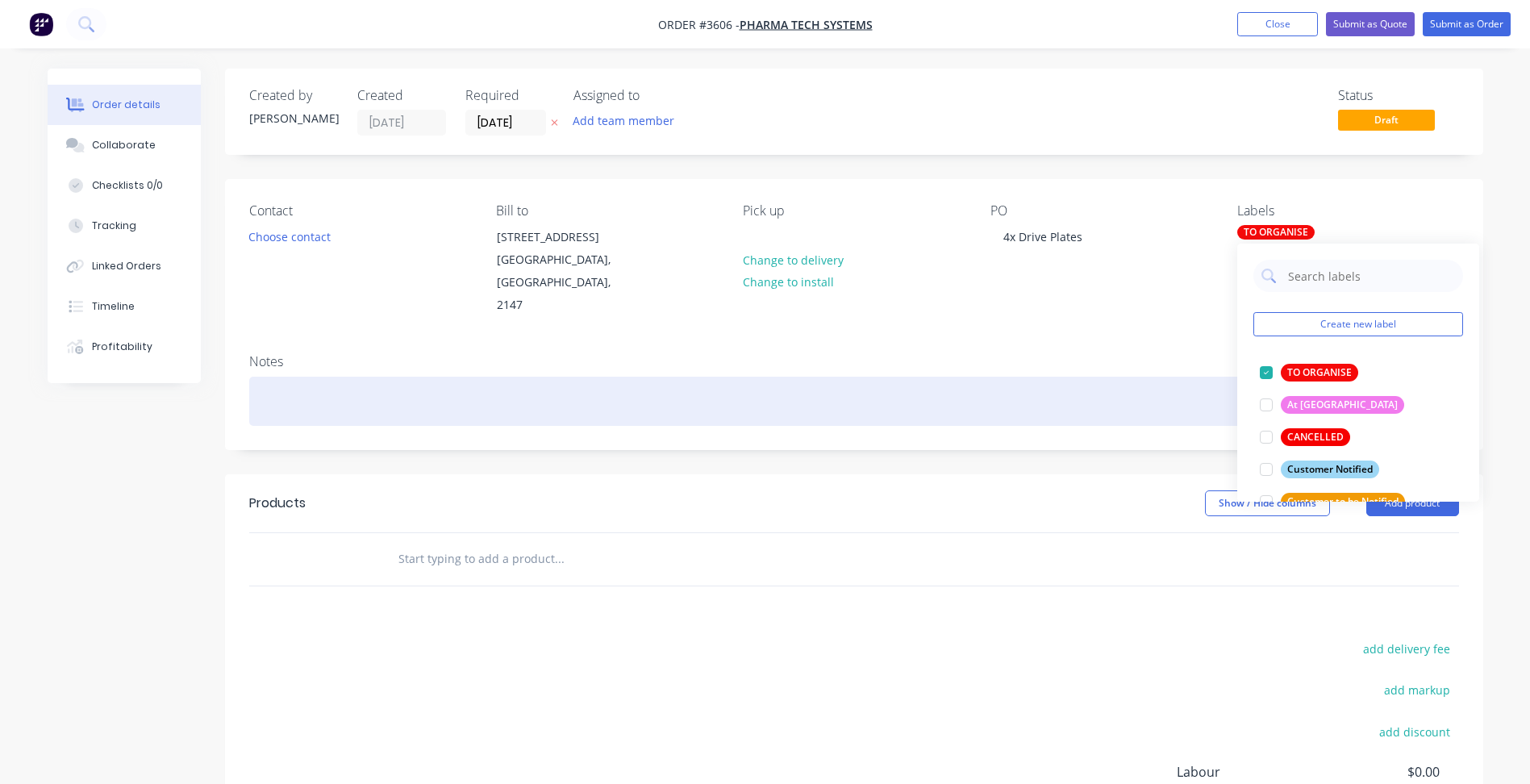
click at [1074, 377] on div at bounding box center [854, 401] width 1210 height 49
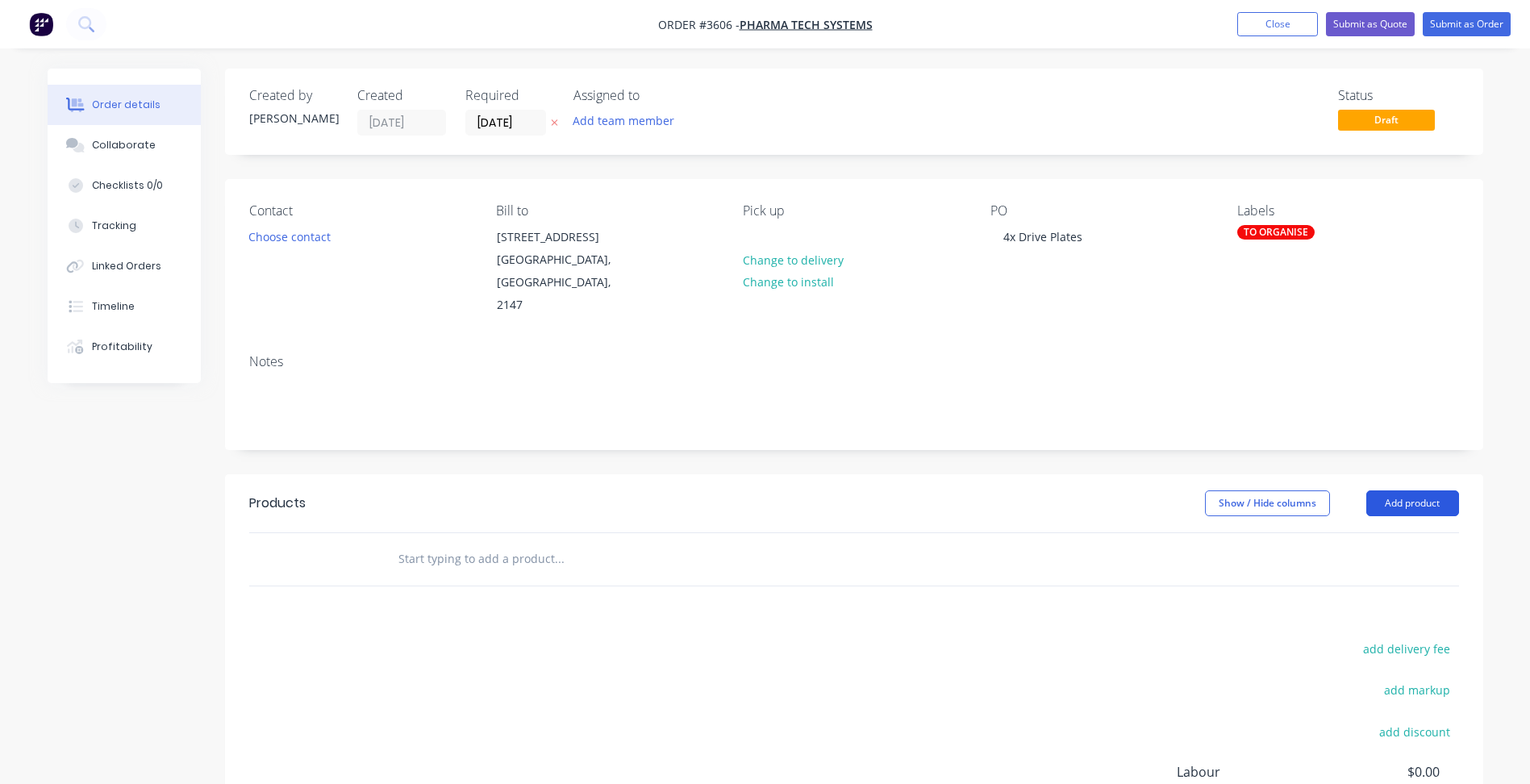
click at [1399, 490] on button "Add product" at bounding box center [1413, 503] width 93 height 26
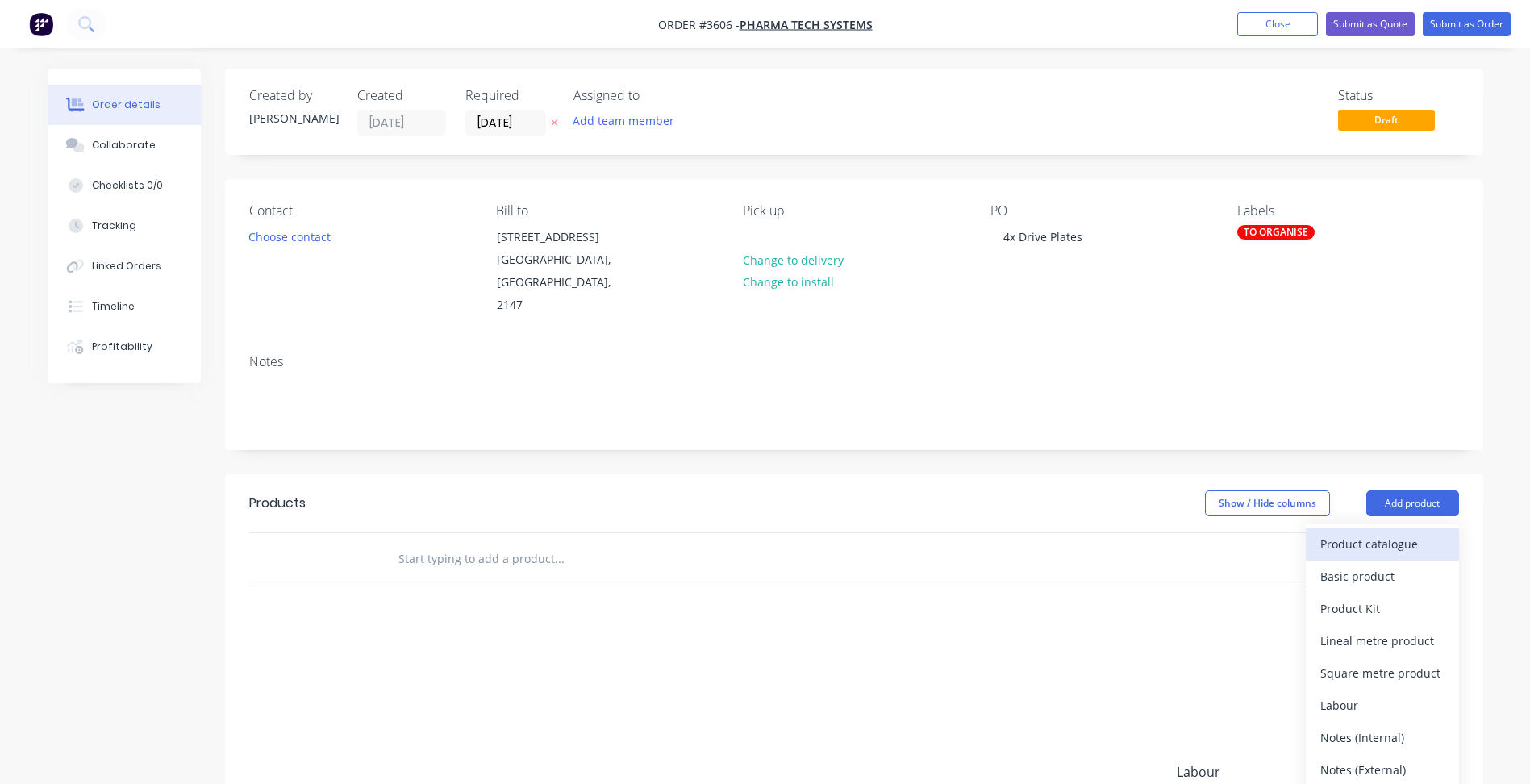
click at [1358, 532] on div "Product catalogue" at bounding box center [1382, 543] width 124 height 24
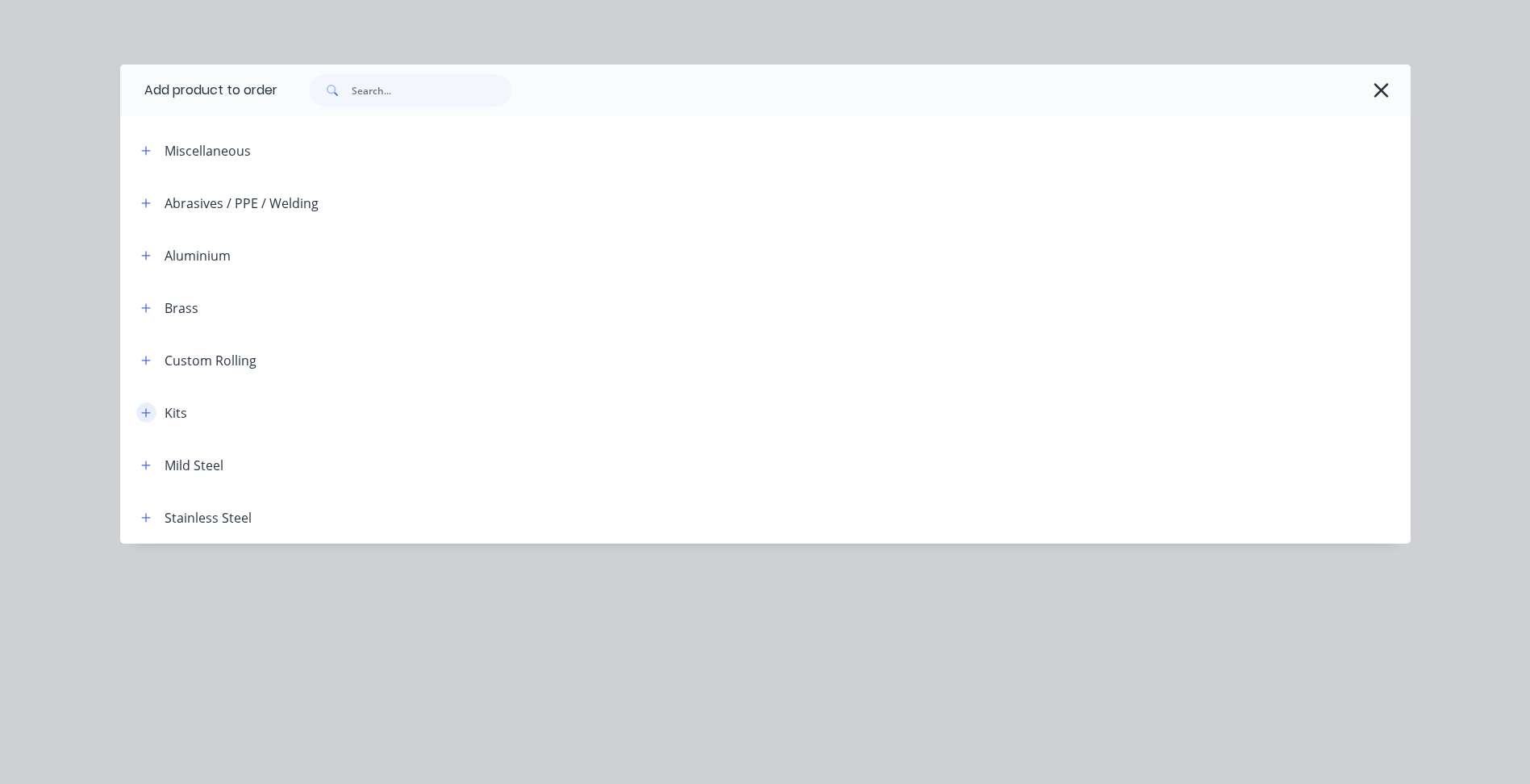
click at [143, 409] on icon "button" at bounding box center [146, 413] width 9 height 11
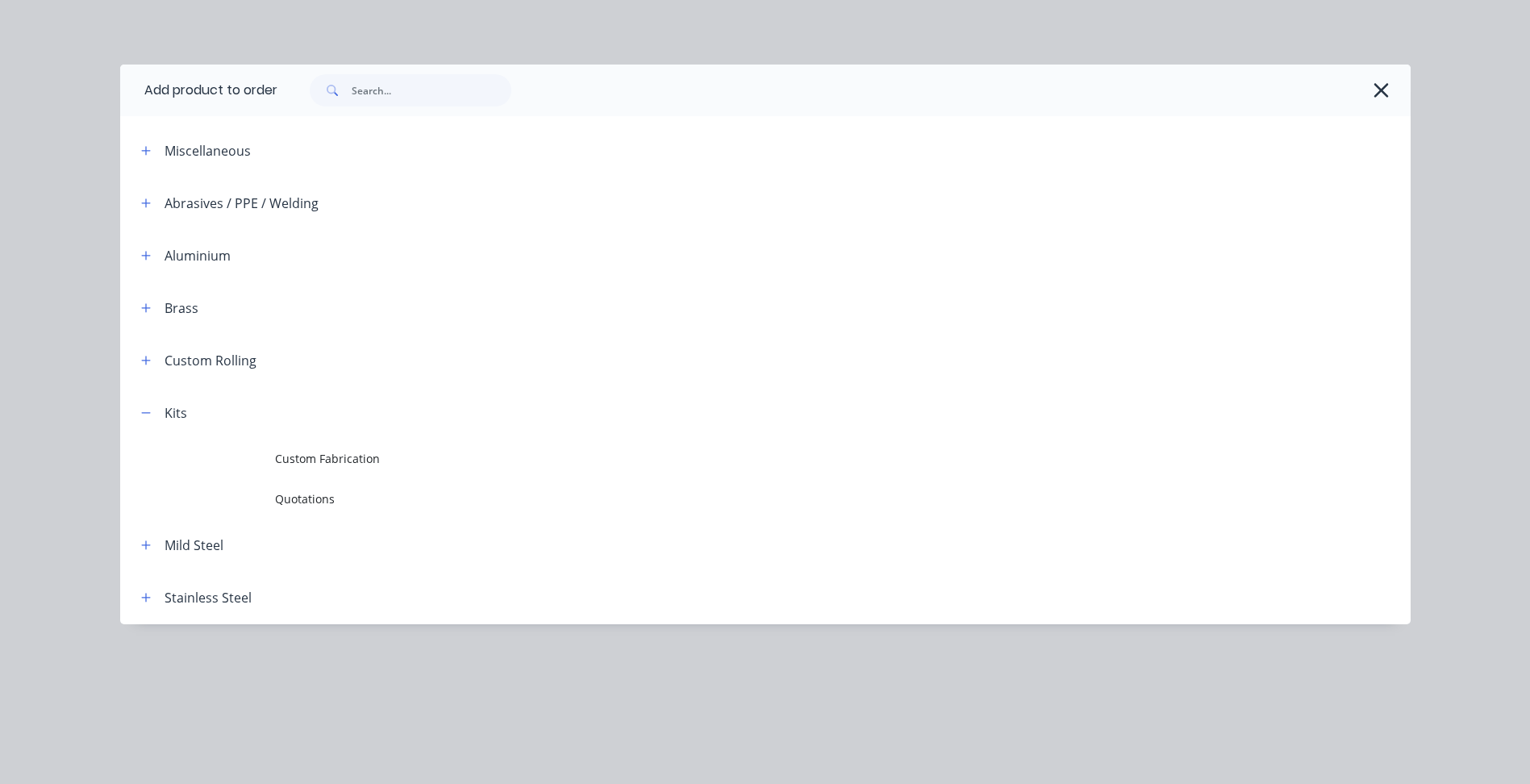
click at [333, 443] on td "Custom Fabrication" at bounding box center [842, 458] width 1136 height 41
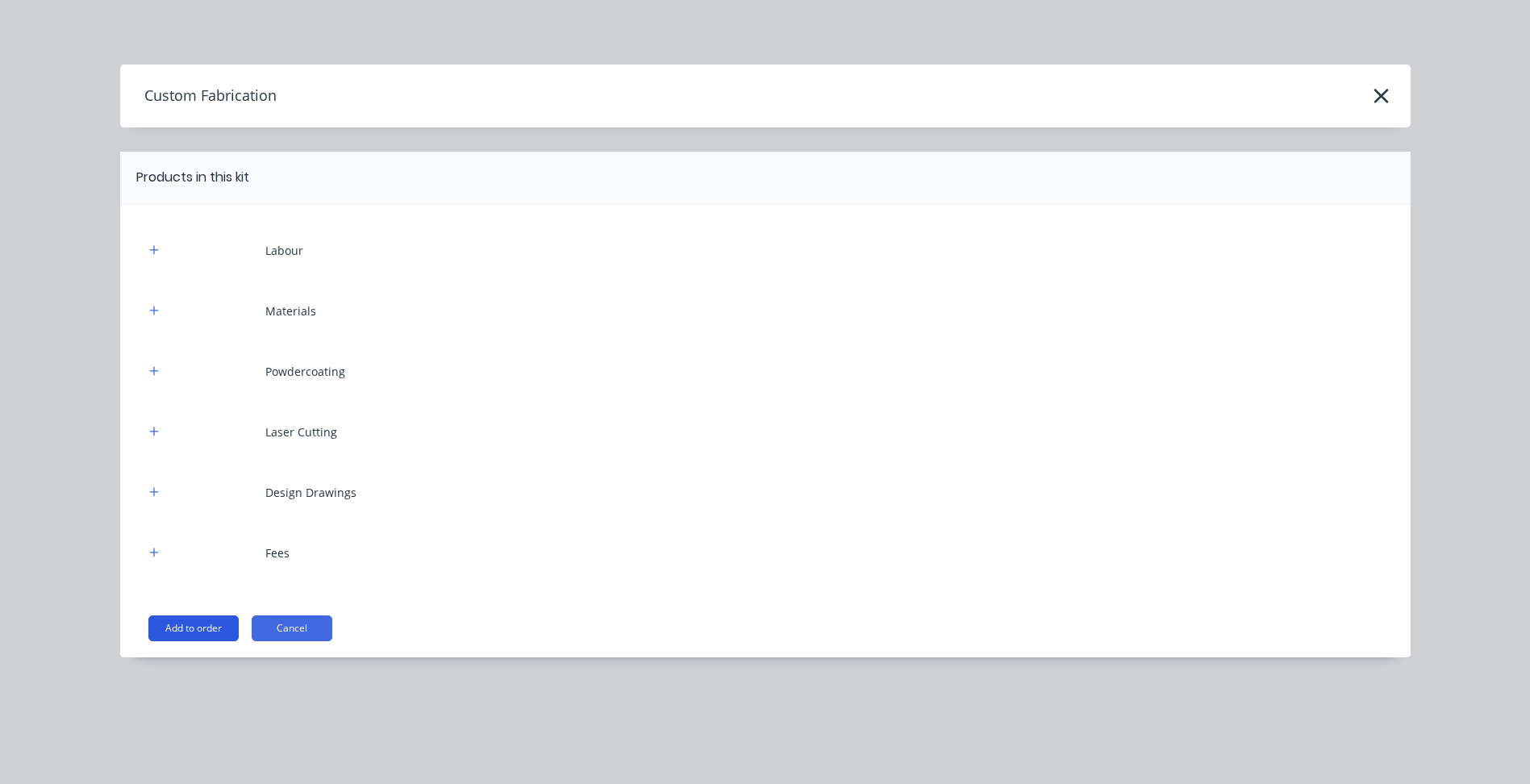
click at [201, 633] on button "Add to order" at bounding box center [193, 628] width 90 height 26
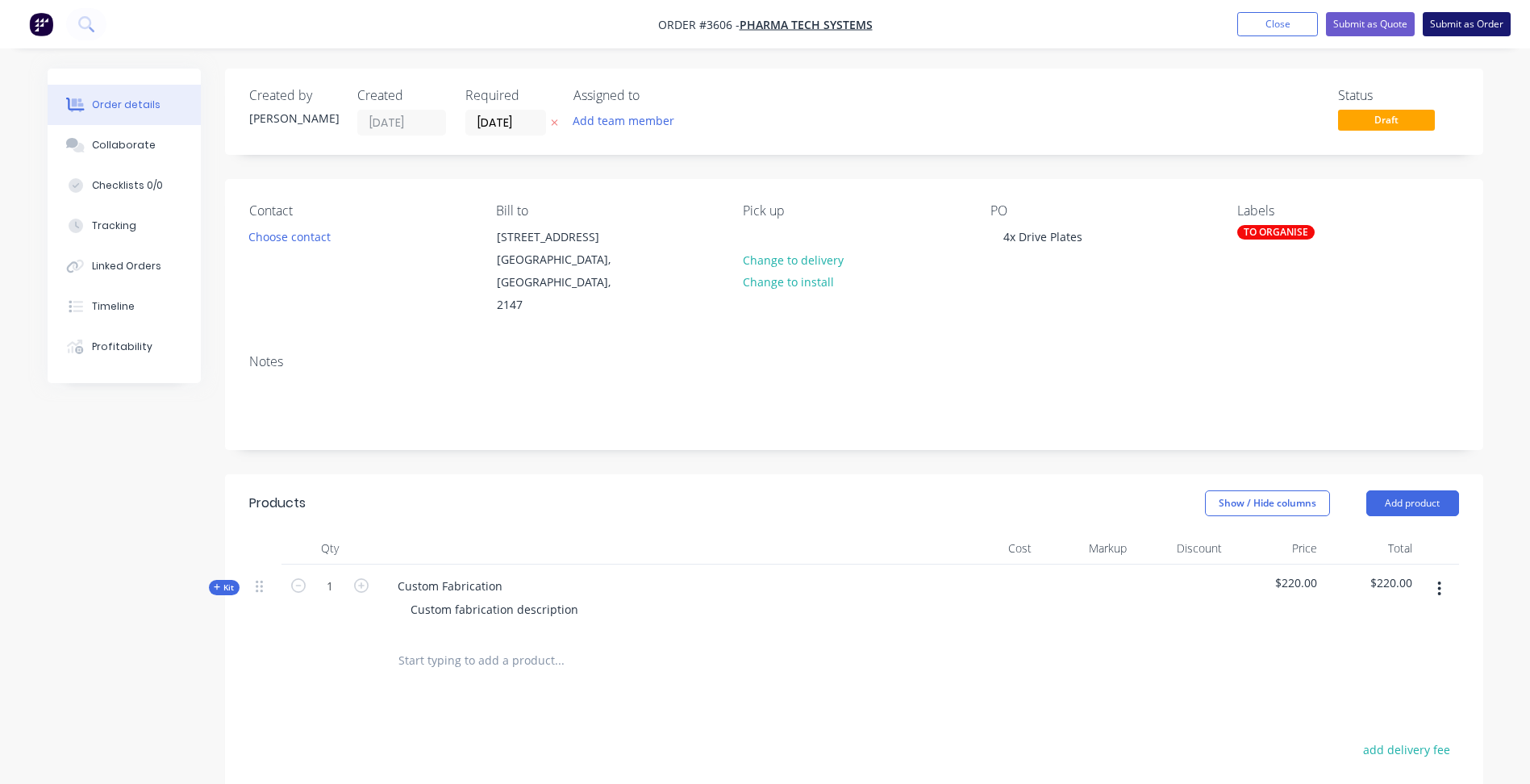
click at [1459, 25] on button "Submit as Order" at bounding box center [1467, 25] width 88 height 25
